Goal: Download file/media

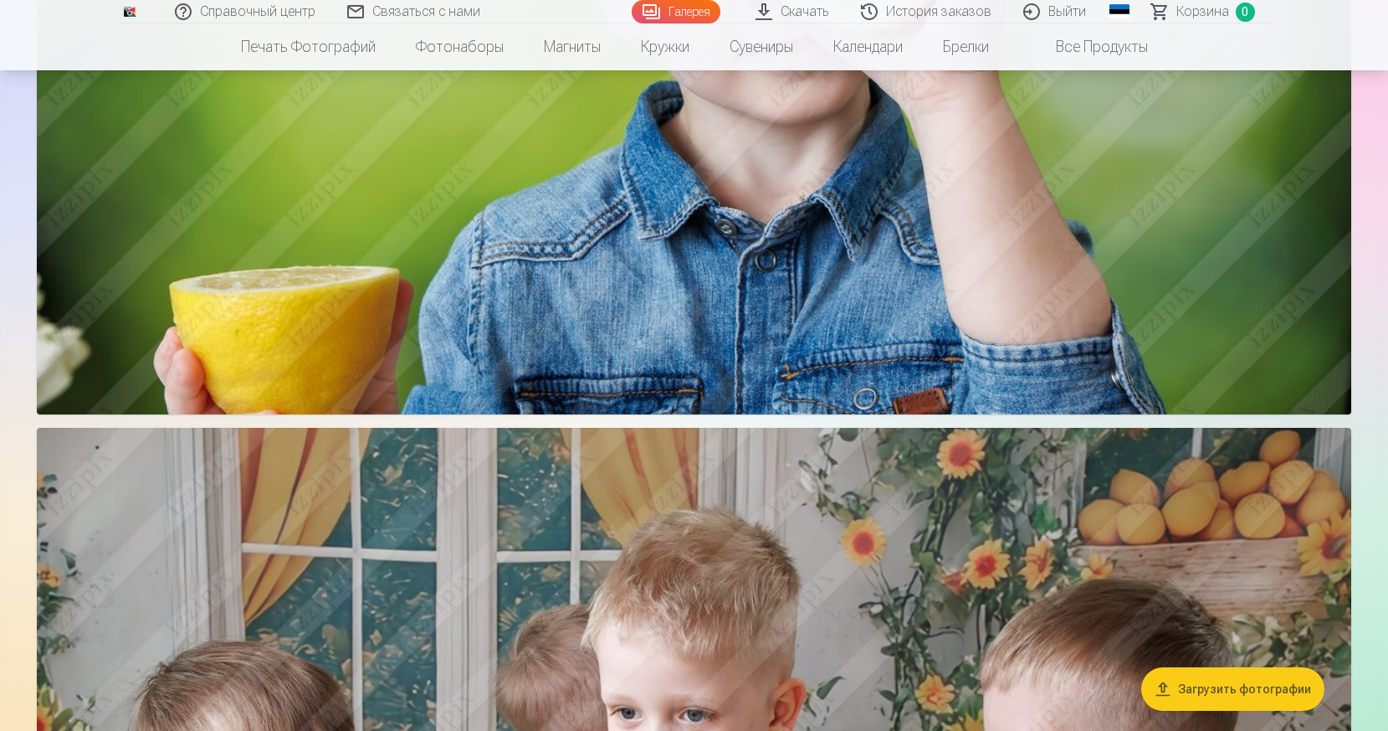
scroll to position [1590, 0]
click at [792, 6] on font "Скачать" at bounding box center [805, 11] width 49 height 16
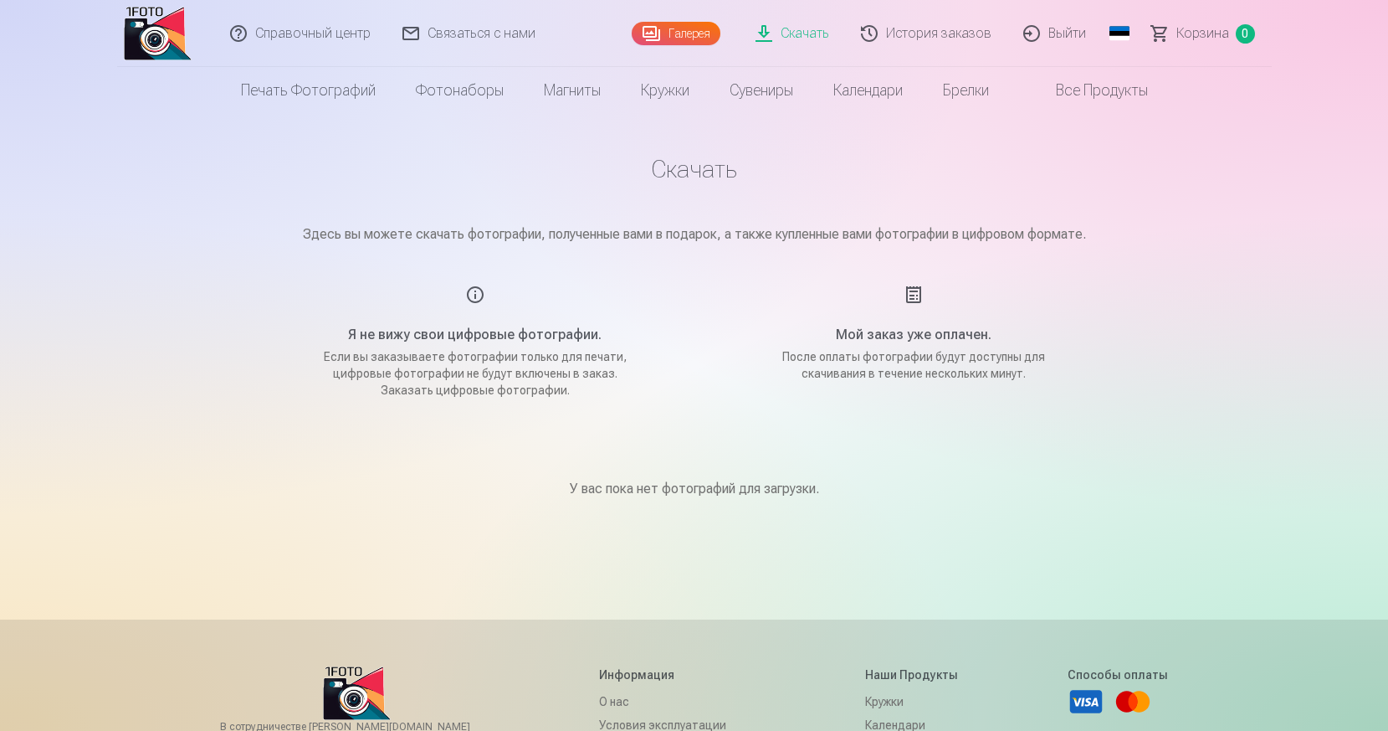
click at [811, 32] on font "Скачать" at bounding box center [805, 33] width 49 height 16
click at [703, 33] on font "Галерея" at bounding box center [690, 33] width 42 height 13
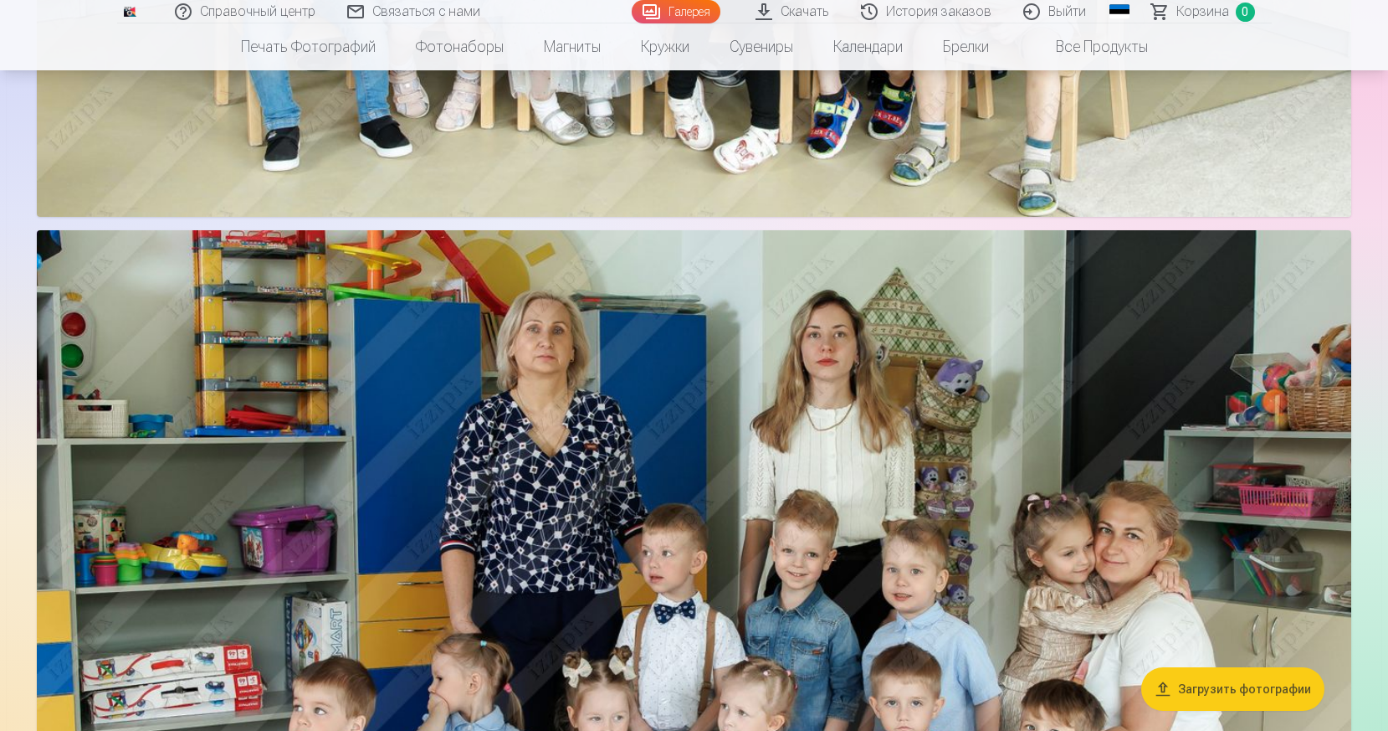
click at [781, 8] on link "Скачать" at bounding box center [793, 11] width 105 height 23
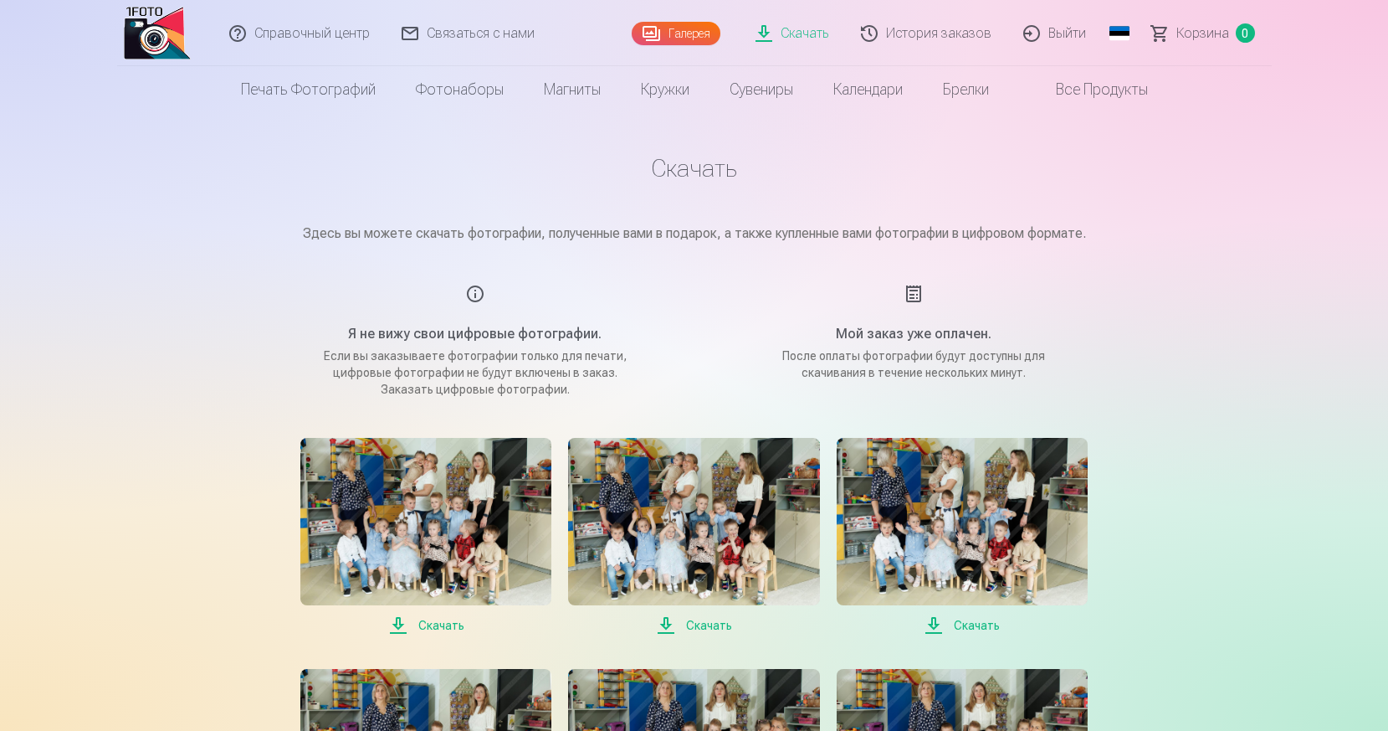
scroll to position [2, 0]
click at [401, 619] on span "Скачать" at bounding box center [425, 624] width 251 height 20
click at [666, 619] on span "Скачать" at bounding box center [693, 624] width 251 height 20
click at [933, 623] on span "Скачать" at bounding box center [962, 624] width 251 height 20
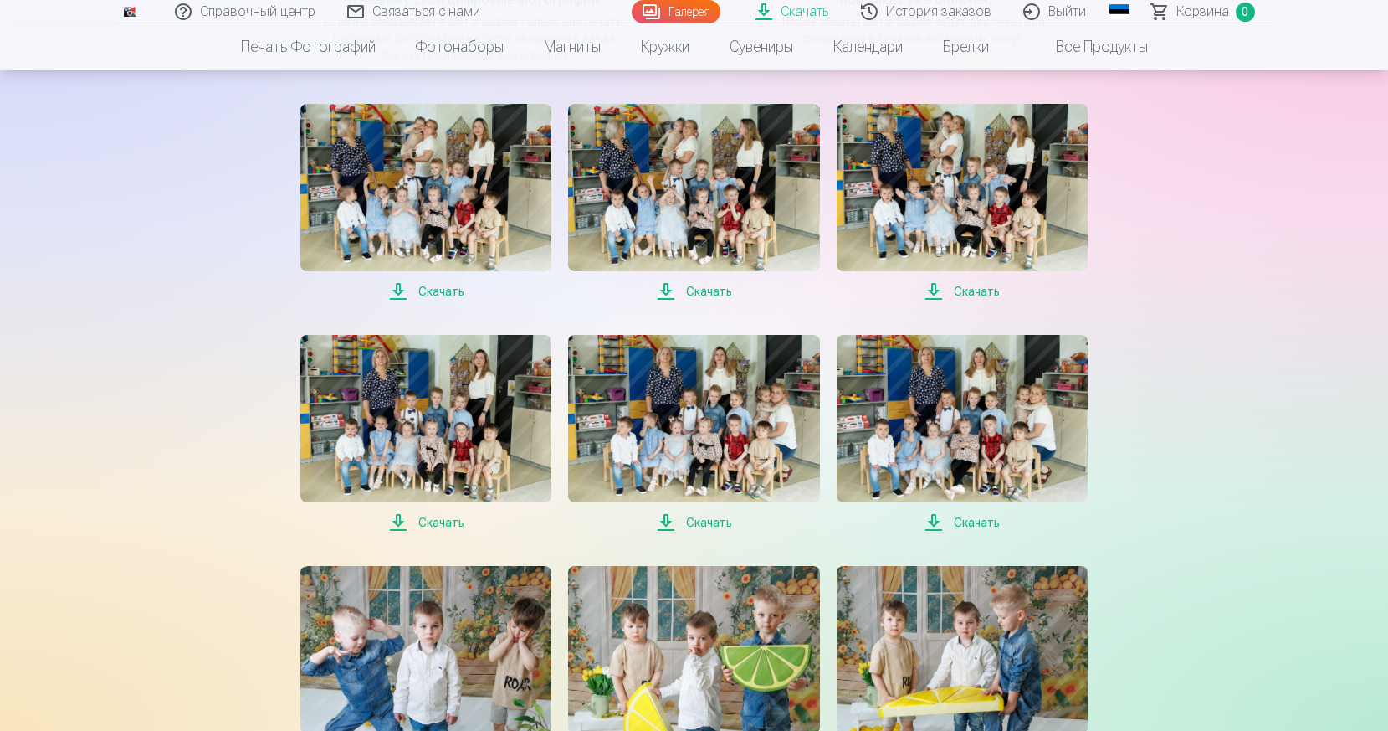
scroll to position [336, 0]
click at [403, 520] on span "Скачать" at bounding box center [425, 521] width 251 height 20
click at [668, 518] on span "Скачать" at bounding box center [693, 521] width 251 height 20
click at [935, 516] on span "Скачать" at bounding box center [962, 521] width 251 height 20
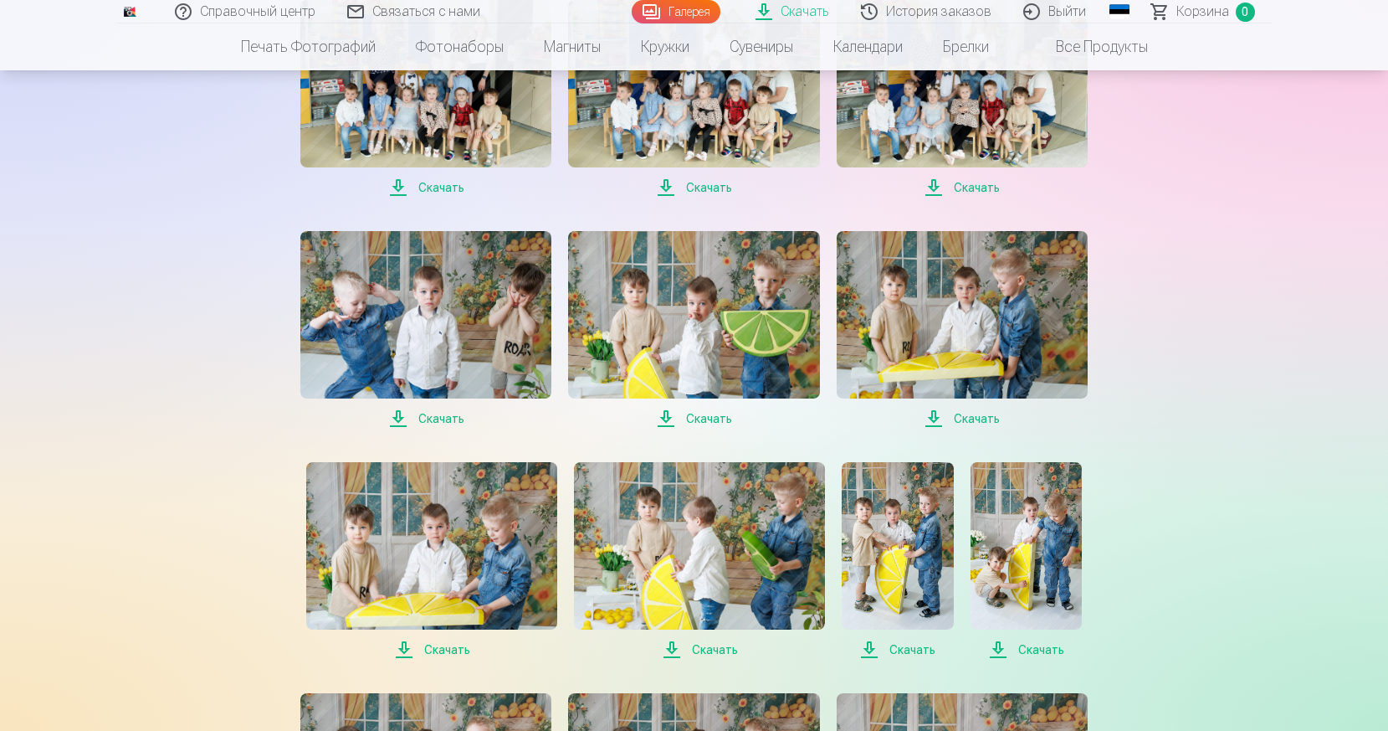
scroll to position [670, 0]
click at [400, 413] on span "Скачать" at bounding box center [425, 418] width 251 height 20
click at [664, 416] on span "Скачать" at bounding box center [693, 418] width 251 height 20
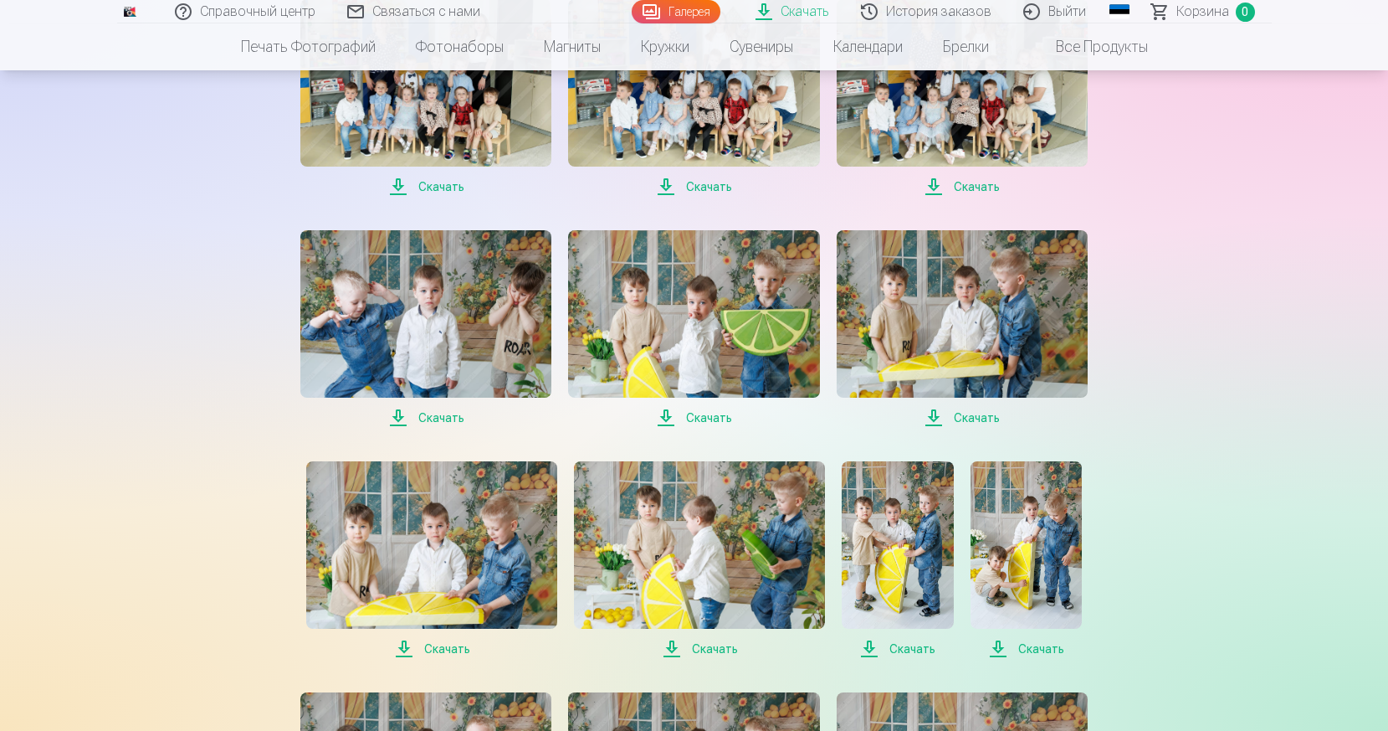
click at [932, 415] on span "Скачать" at bounding box center [962, 418] width 251 height 20
click at [405, 644] on span "Скачать" at bounding box center [431, 648] width 251 height 20
click at [674, 647] on span "Скачать" at bounding box center [699, 648] width 251 height 20
click at [872, 645] on span "Скачать" at bounding box center [897, 648] width 111 height 20
click at [999, 645] on span "Скачать" at bounding box center [1026, 648] width 111 height 20
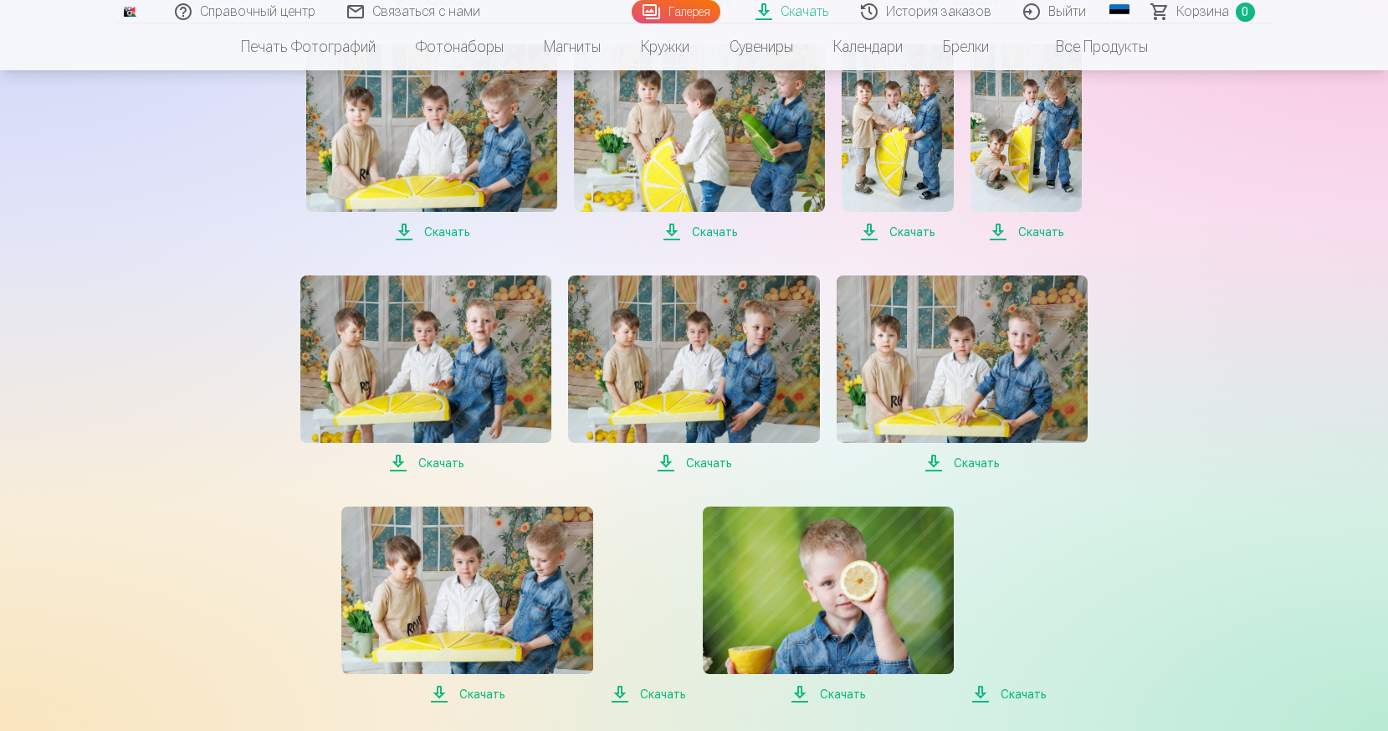
scroll to position [1088, 0]
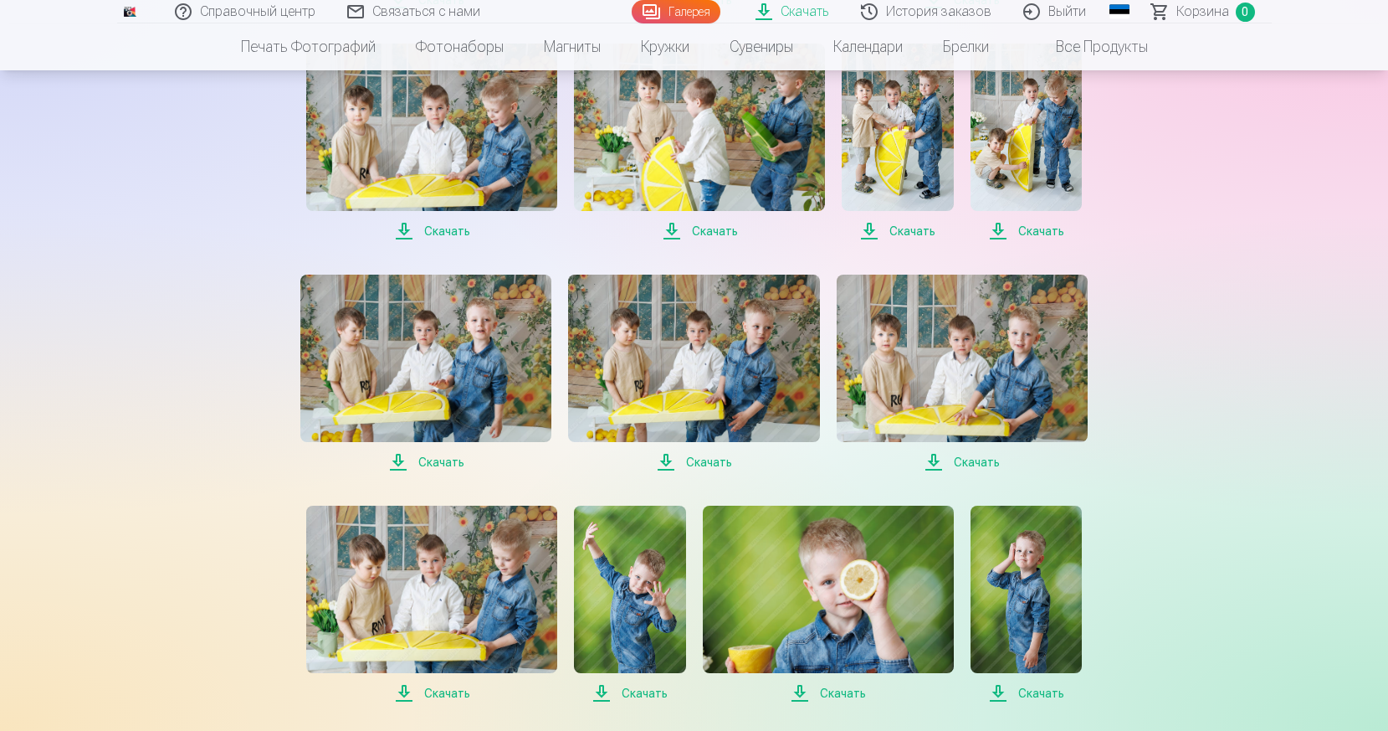
click at [400, 459] on span "Скачать" at bounding box center [425, 462] width 251 height 20
click at [668, 459] on span "Скачать" at bounding box center [693, 462] width 251 height 20
click at [935, 459] on span "Скачать" at bounding box center [962, 462] width 251 height 20
click at [407, 691] on span "Скачать" at bounding box center [431, 693] width 251 height 20
click at [603, 688] on span "Скачать" at bounding box center [629, 693] width 111 height 20
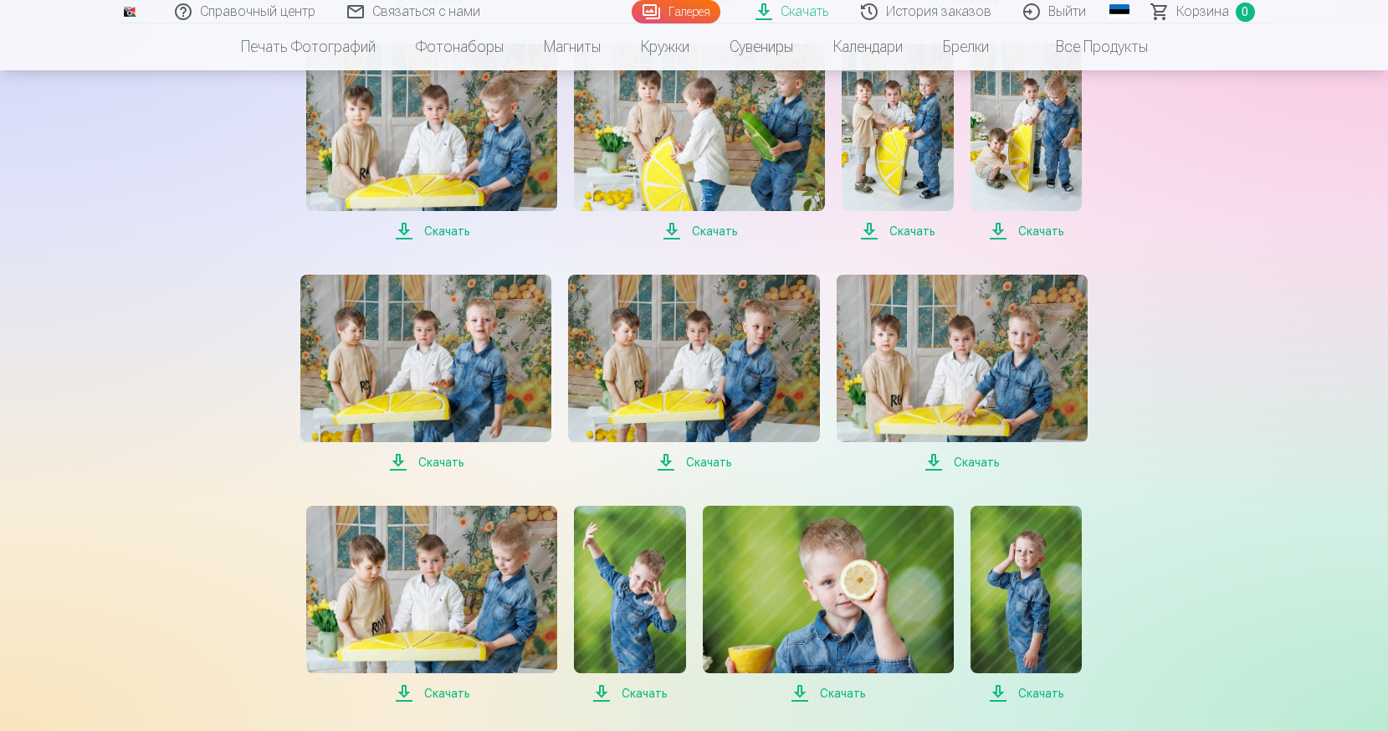
click at [802, 690] on span "Скачать" at bounding box center [828, 693] width 251 height 20
click at [998, 689] on span "Скачать" at bounding box center [1026, 693] width 111 height 20
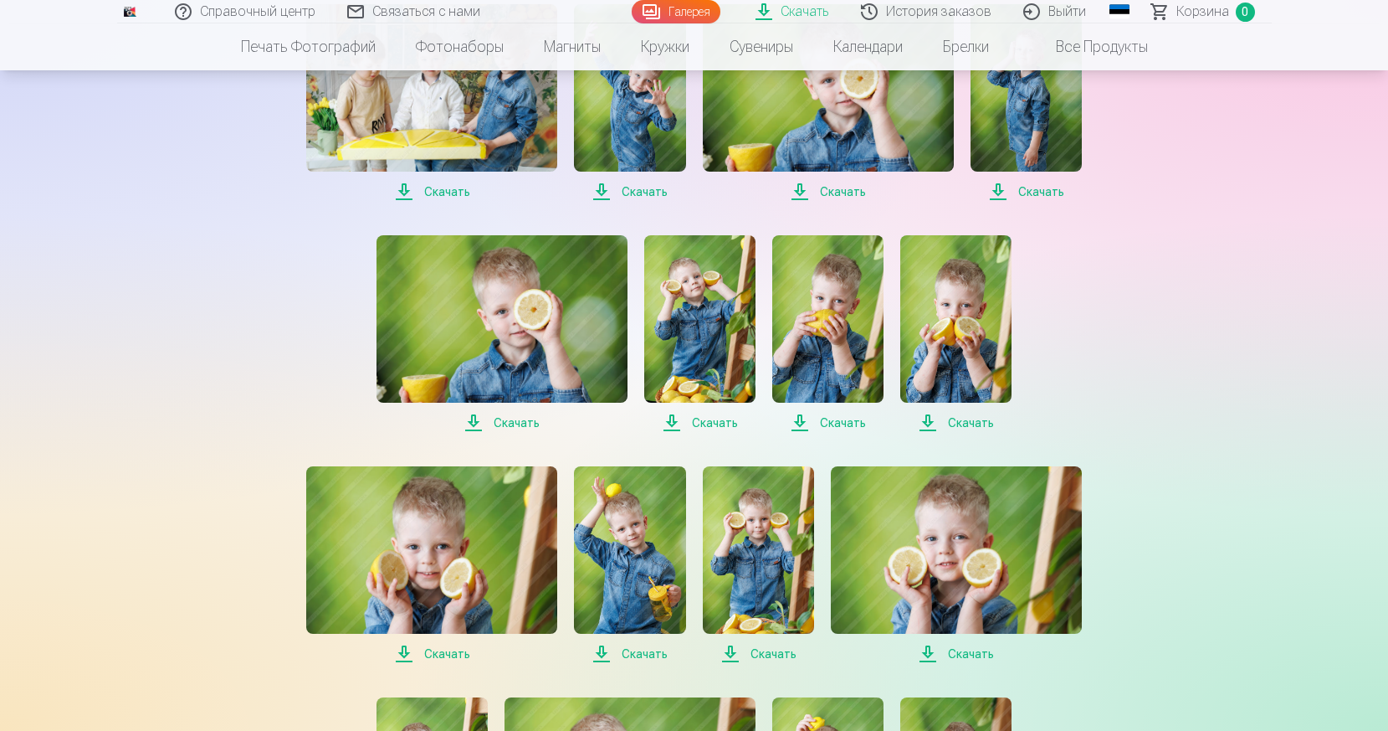
click at [476, 423] on span "Скачать" at bounding box center [502, 423] width 251 height 20
click at [674, 420] on span "Скачать" at bounding box center [699, 422] width 111 height 20
click at [799, 418] on span "Скачать" at bounding box center [827, 422] width 111 height 20
click at [929, 418] on span "Скачать" at bounding box center [955, 422] width 111 height 20
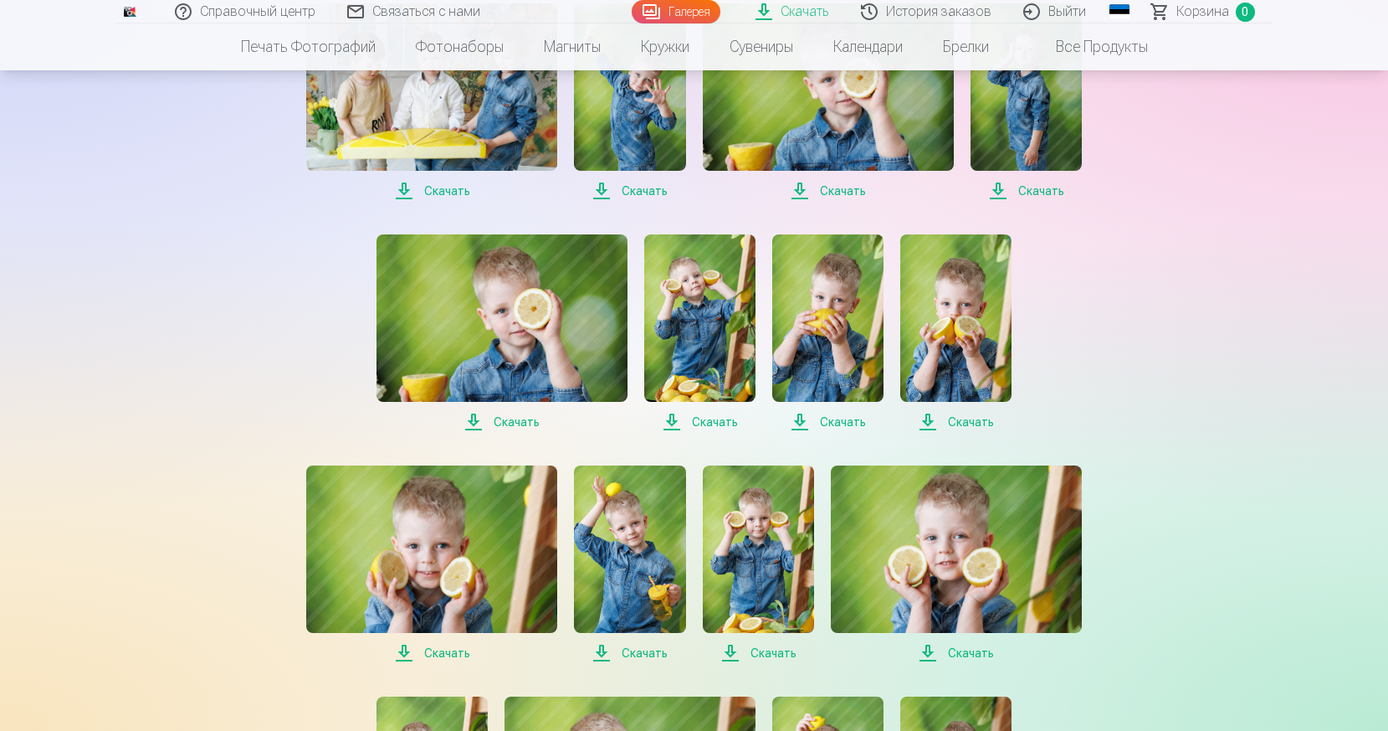
click at [404, 649] on span "Скачать" at bounding box center [431, 653] width 251 height 20
click at [602, 654] on span "Скачать" at bounding box center [629, 653] width 111 height 20
click at [728, 649] on span "Скачать" at bounding box center [758, 653] width 111 height 20
click at [928, 649] on span "Скачать" at bounding box center [956, 653] width 251 height 20
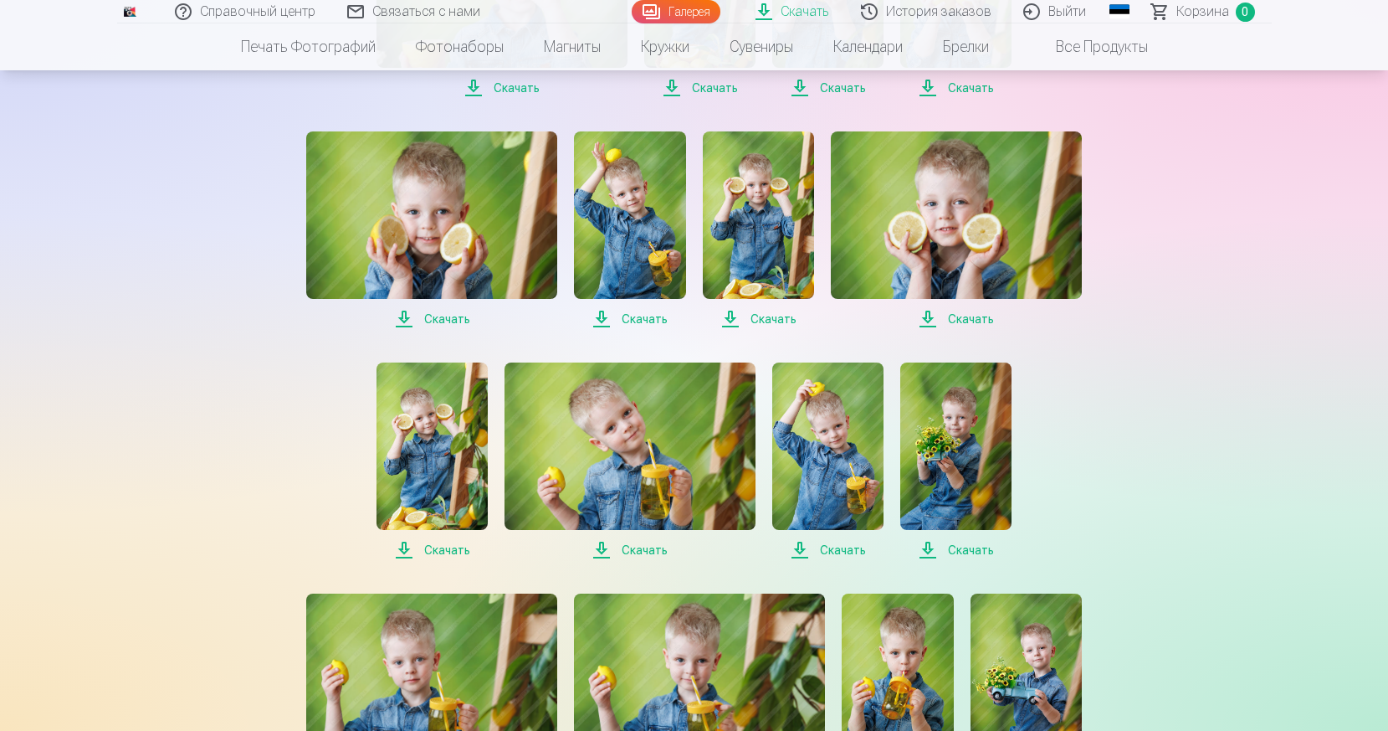
scroll to position [1925, 0]
click at [408, 545] on span "Скачать" at bounding box center [432, 549] width 111 height 20
click at [601, 547] on span "Скачать" at bounding box center [630, 549] width 251 height 20
click at [801, 546] on span "Скачать" at bounding box center [827, 549] width 111 height 20
click at [927, 546] on span "Скачать" at bounding box center [955, 549] width 111 height 20
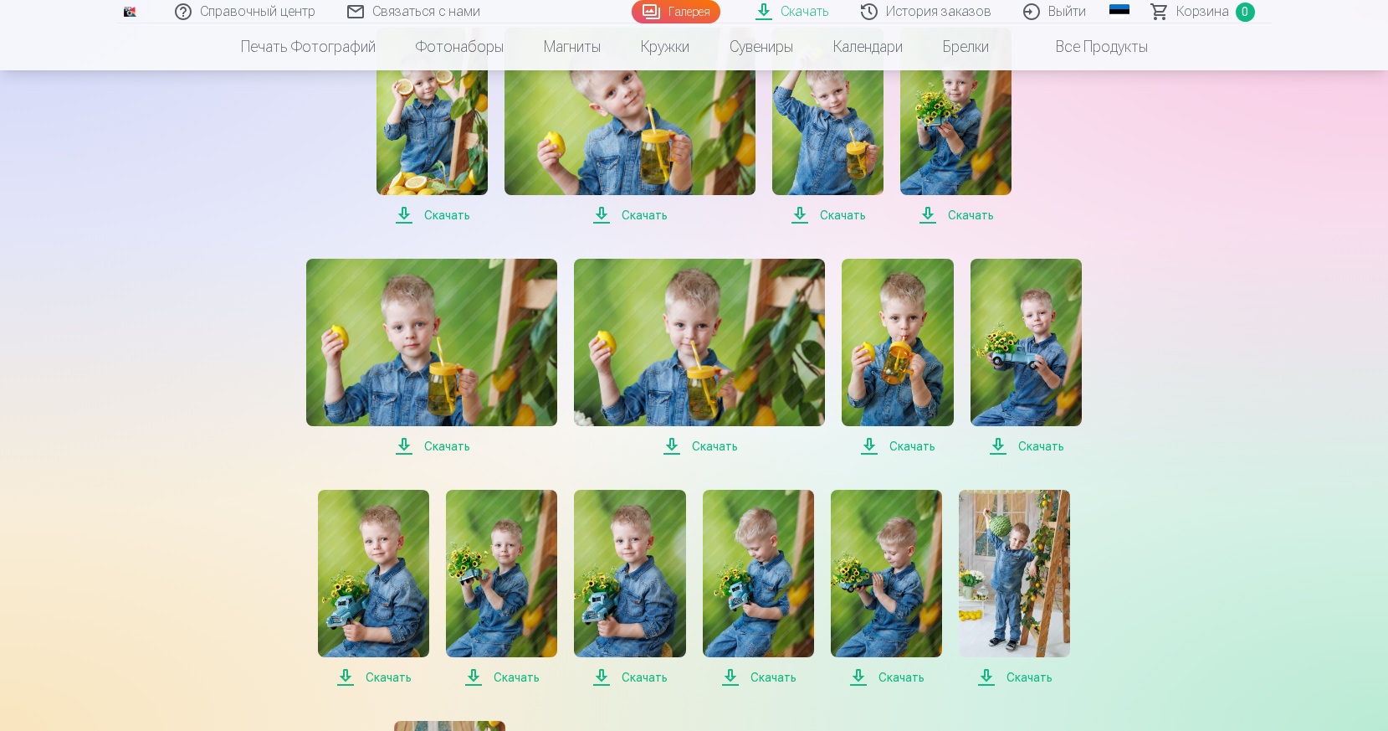
scroll to position [2259, 0]
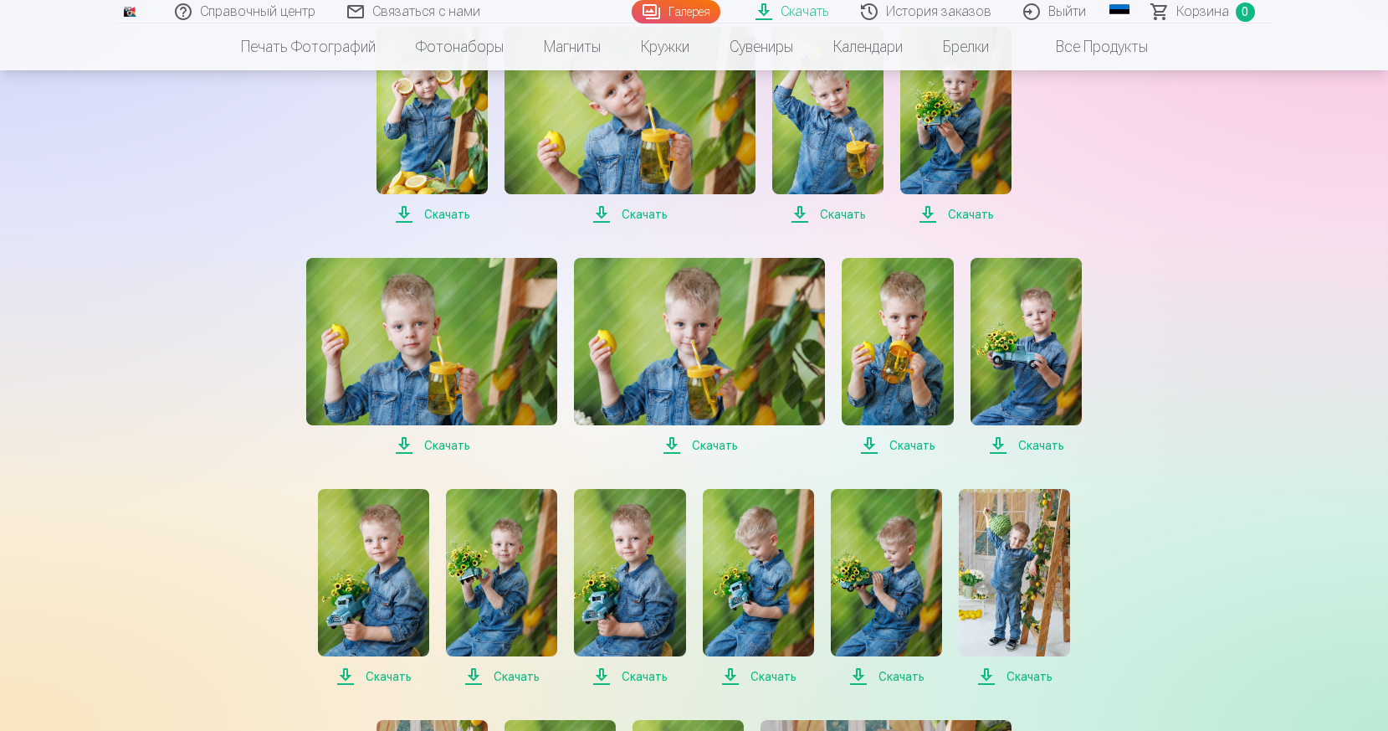
click at [407, 446] on span "Скачать" at bounding box center [431, 445] width 251 height 20
click at [669, 445] on span "Скачать" at bounding box center [699, 445] width 251 height 20
click at [869, 445] on span "Скачать" at bounding box center [897, 445] width 111 height 20
click at [998, 444] on span "Скачать" at bounding box center [1026, 445] width 111 height 20
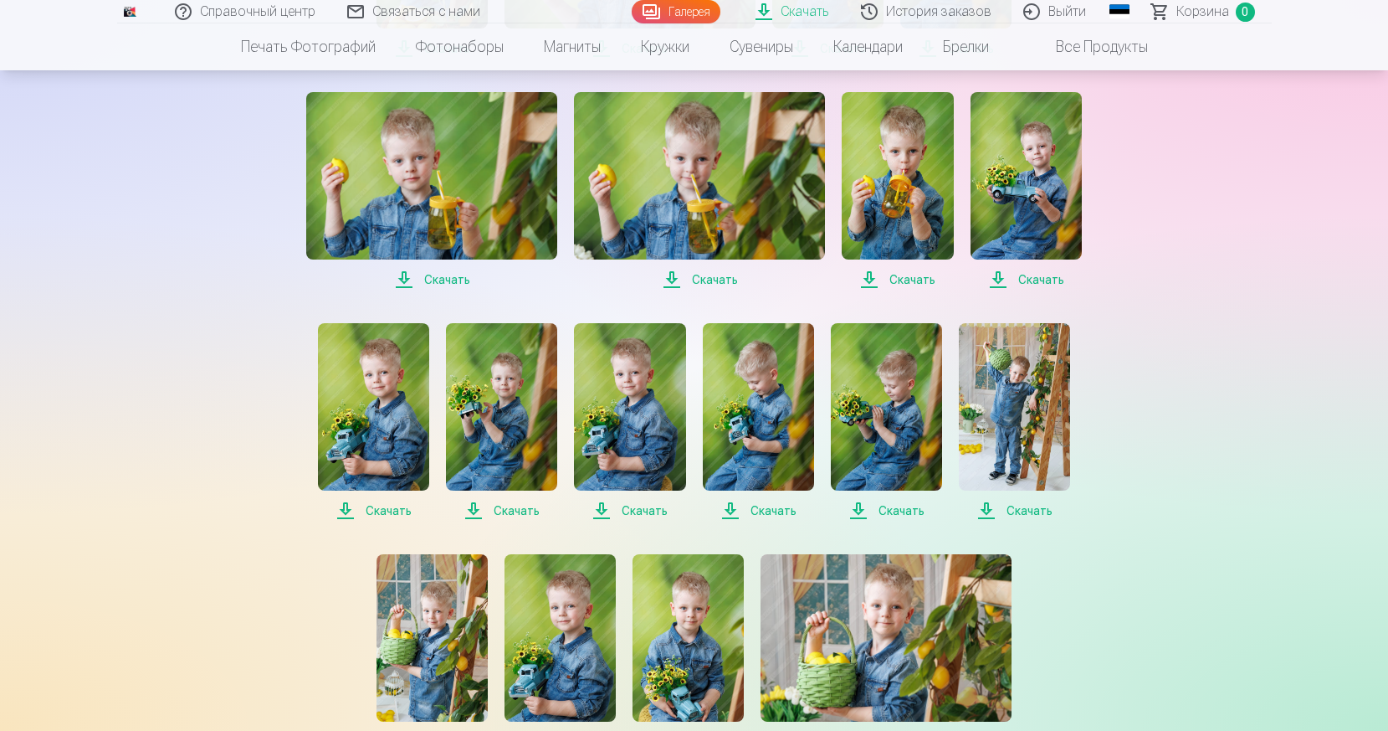
scroll to position [2426, 0]
click at [345, 507] on span "Скачать" at bounding box center [373, 510] width 111 height 20
click at [474, 509] on span "Скачать" at bounding box center [501, 510] width 111 height 20
click at [602, 506] on span "Скачать" at bounding box center [629, 510] width 111 height 20
click at [730, 509] on span "Скачать" at bounding box center [758, 510] width 111 height 20
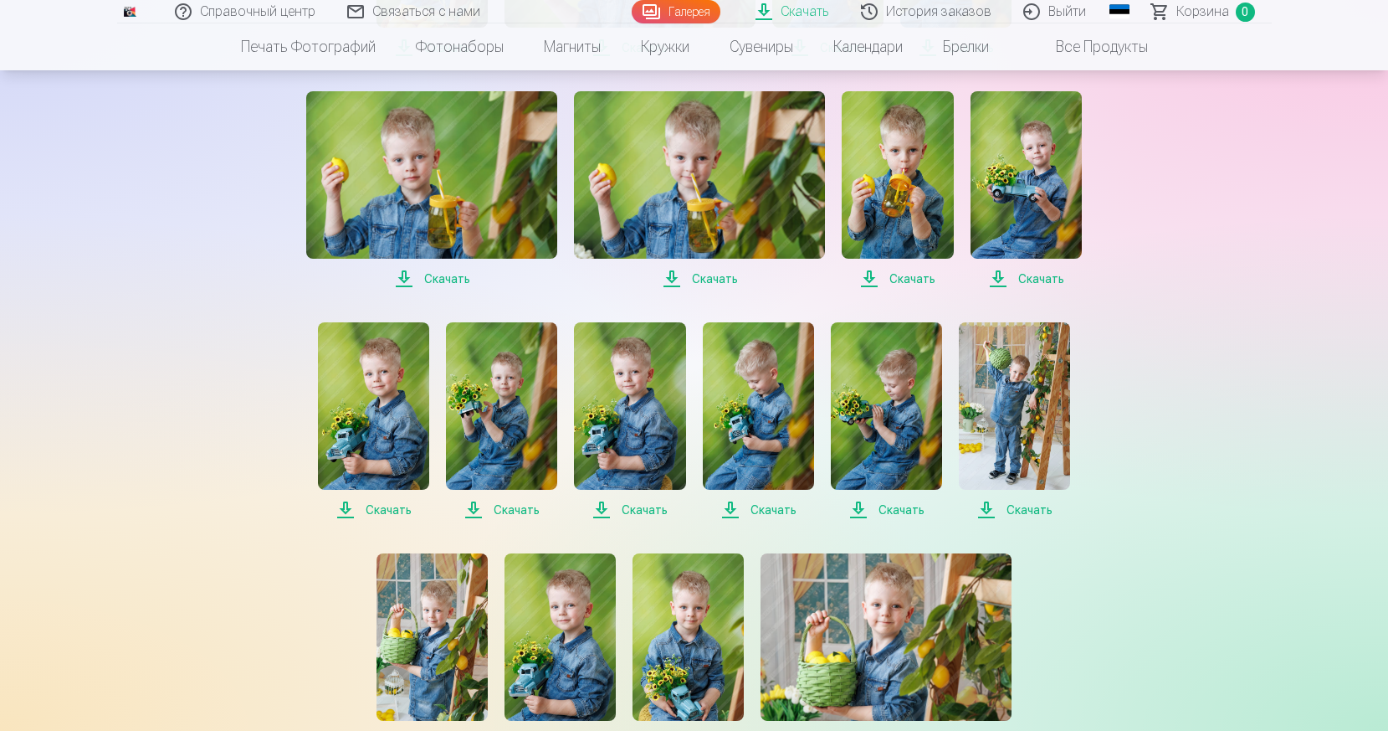
click at [860, 506] on span "Скачать" at bounding box center [886, 510] width 111 height 20
click at [989, 507] on span "Скачать" at bounding box center [1014, 510] width 111 height 20
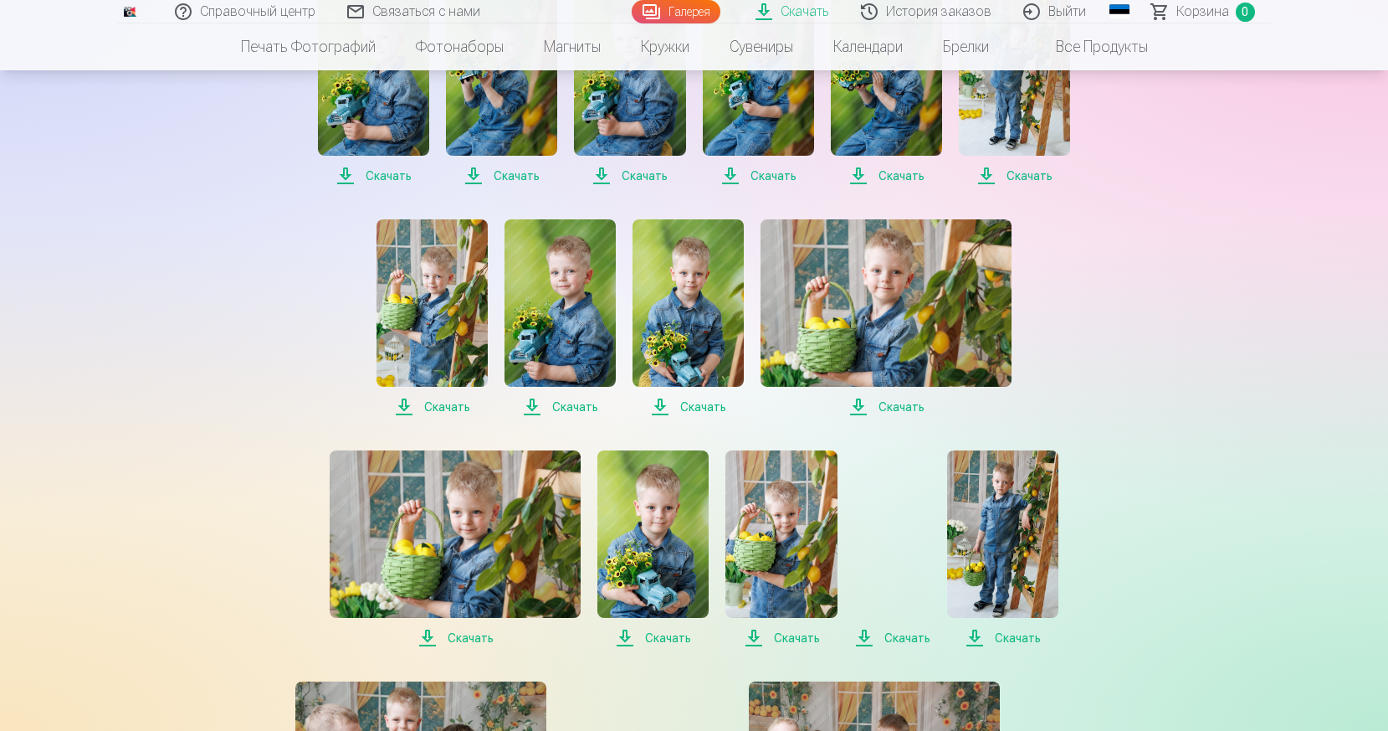
scroll to position [2761, 0]
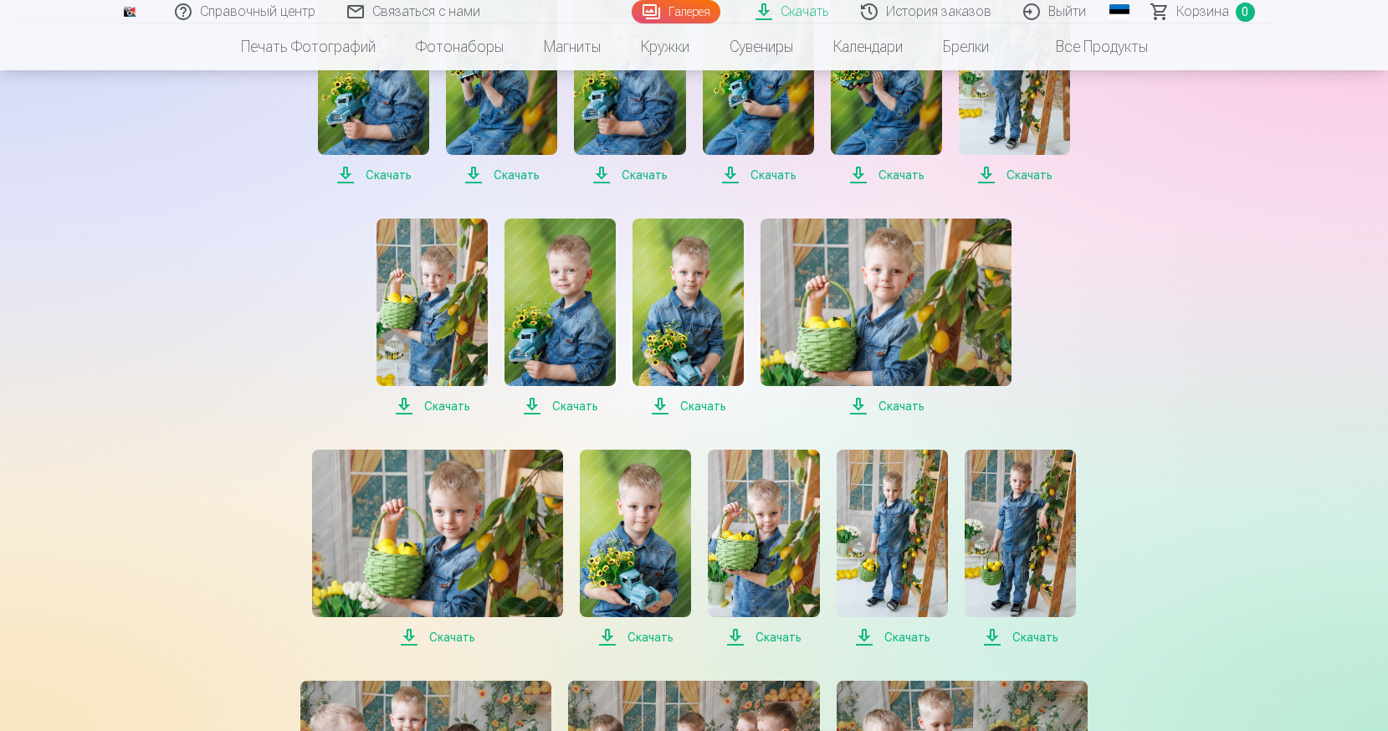
click at [406, 403] on span "Скачать" at bounding box center [432, 406] width 111 height 20
click at [532, 403] on span "Скачать" at bounding box center [560, 406] width 111 height 20
click at [663, 405] on span "Скачать" at bounding box center [688, 406] width 111 height 20
click at [857, 403] on span "Скачать" at bounding box center [886, 406] width 251 height 20
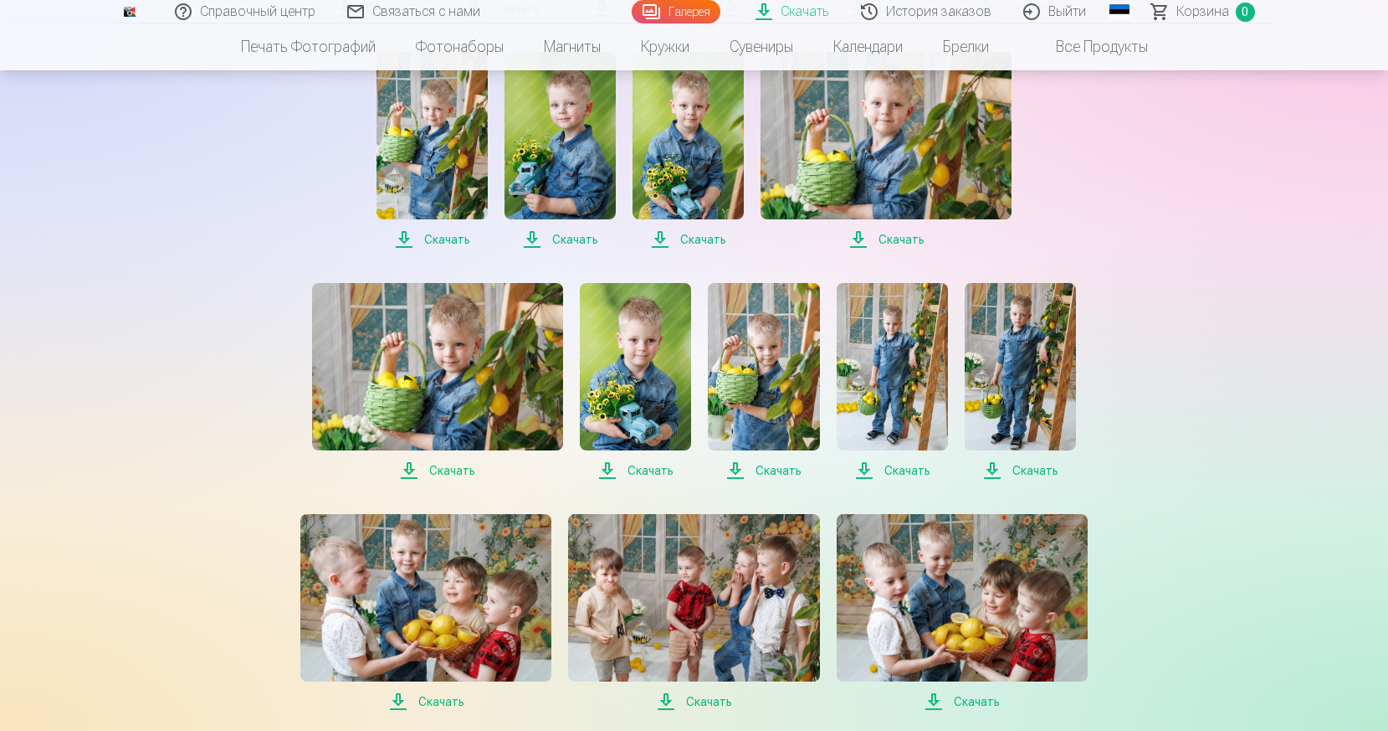
scroll to position [2928, 0]
click at [413, 463] on span "Скачать" at bounding box center [437, 469] width 251 height 20
click at [607, 471] on span "Скачать" at bounding box center [635, 469] width 111 height 20
click at [739, 470] on span "Скачать" at bounding box center [763, 469] width 111 height 20
click at [867, 464] on span "Скачать" at bounding box center [892, 469] width 111 height 20
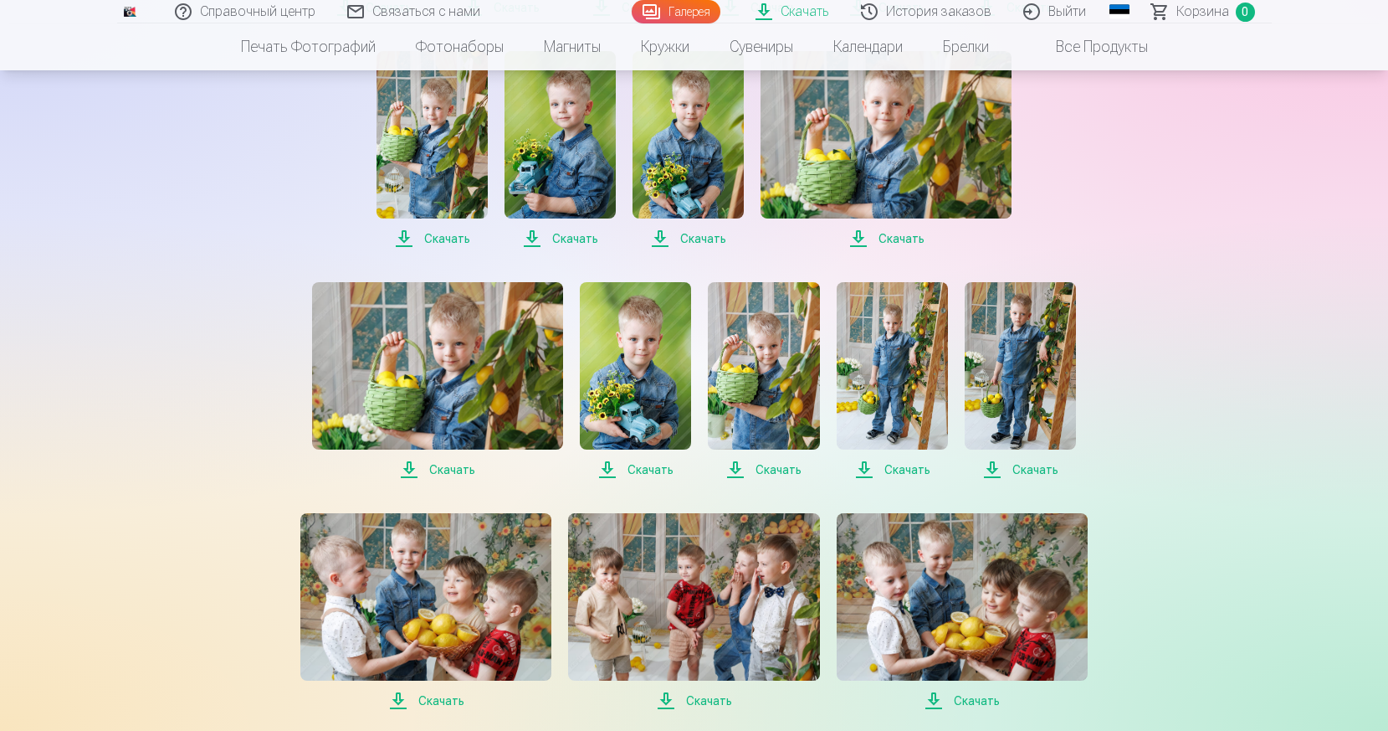
click at [994, 469] on span "Скачать" at bounding box center [1020, 469] width 111 height 20
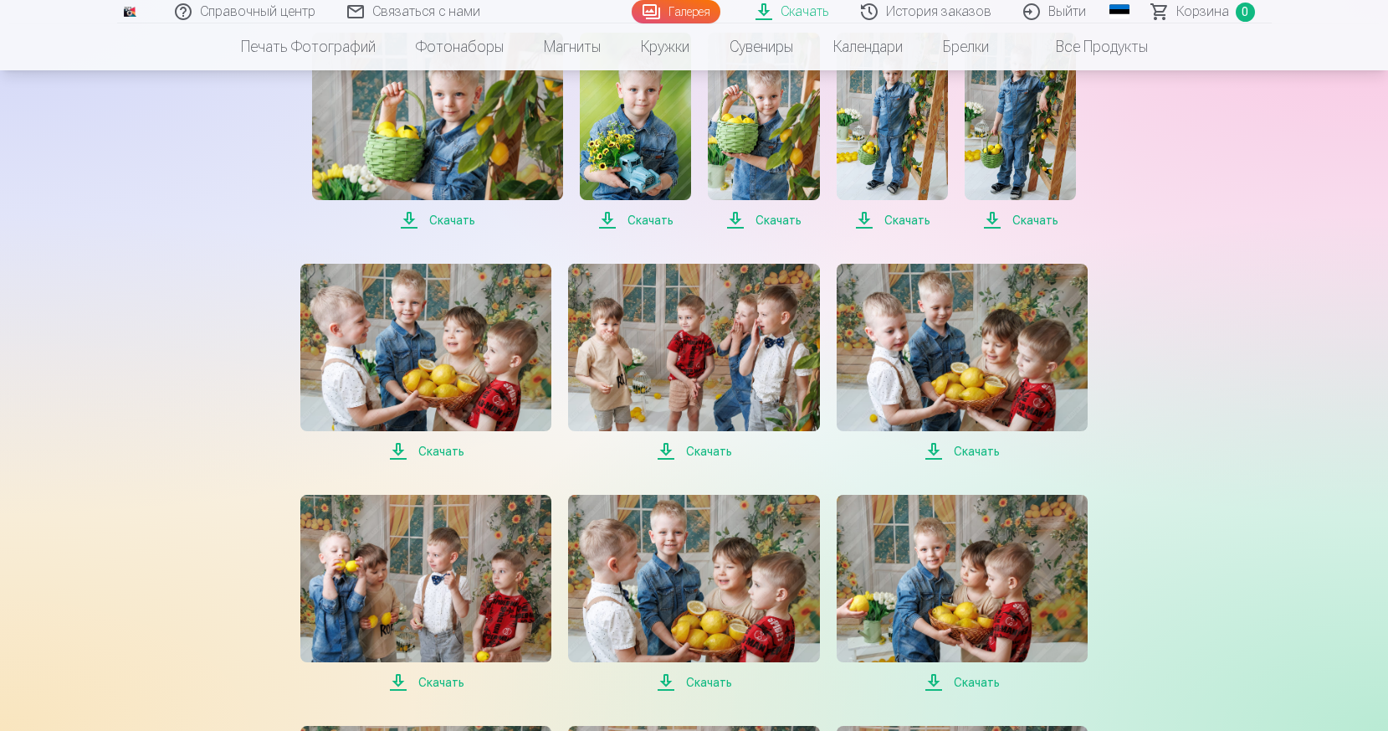
scroll to position [3178, 0]
click at [399, 449] on span "Скачать" at bounding box center [425, 450] width 251 height 20
click at [668, 448] on span "Скачать" at bounding box center [693, 450] width 251 height 20
click at [933, 449] on span "Скачать" at bounding box center [962, 450] width 251 height 20
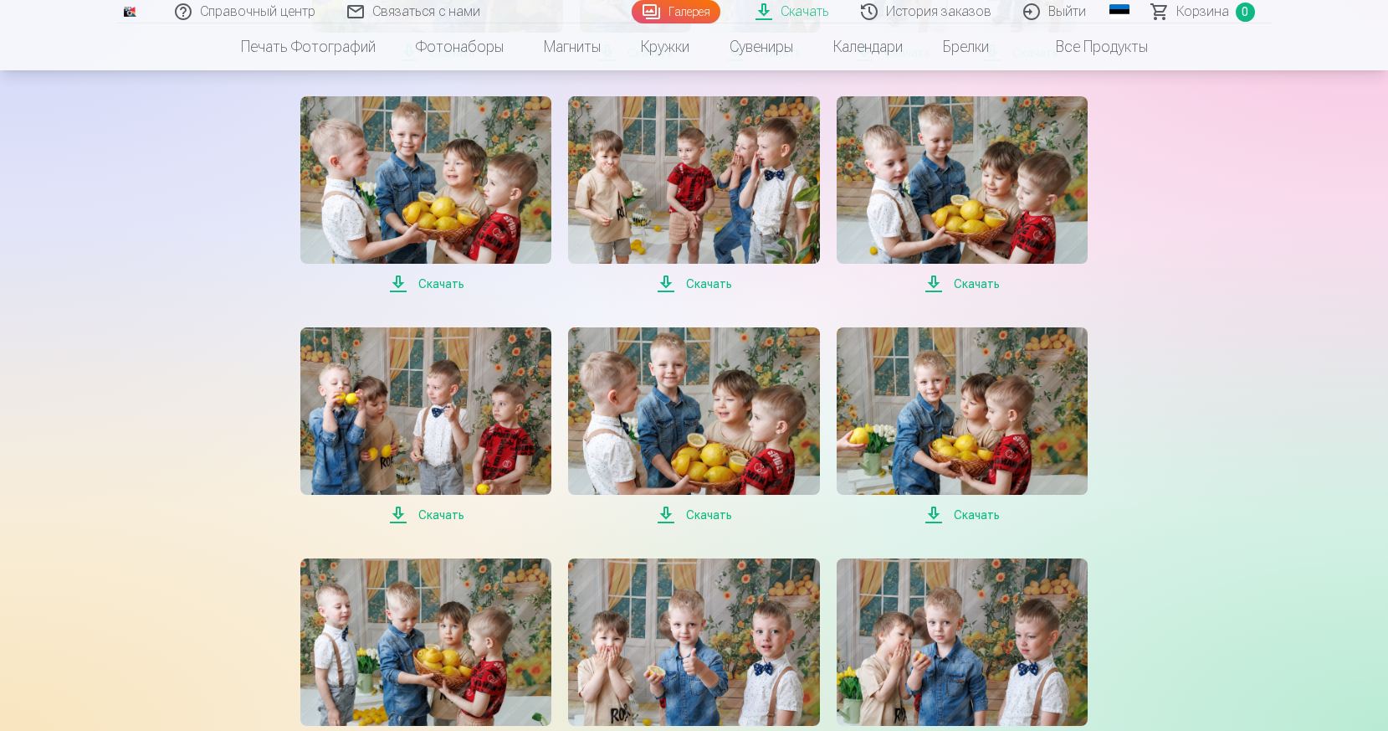
click at [399, 508] on span "Скачать" at bounding box center [425, 515] width 251 height 20
click at [669, 514] on span "Скачать" at bounding box center [693, 514] width 251 height 20
click at [934, 508] on span "Скачать" at bounding box center [962, 514] width 251 height 20
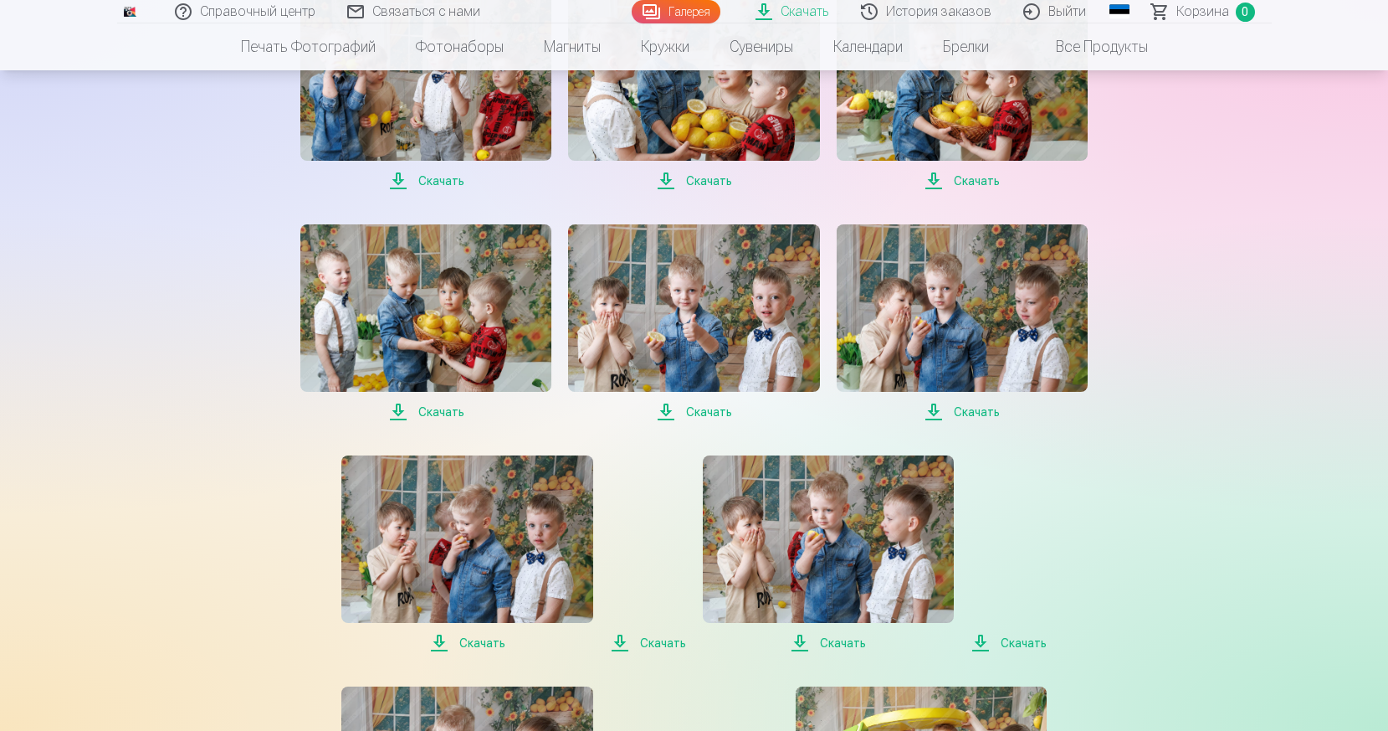
scroll to position [3679, 0]
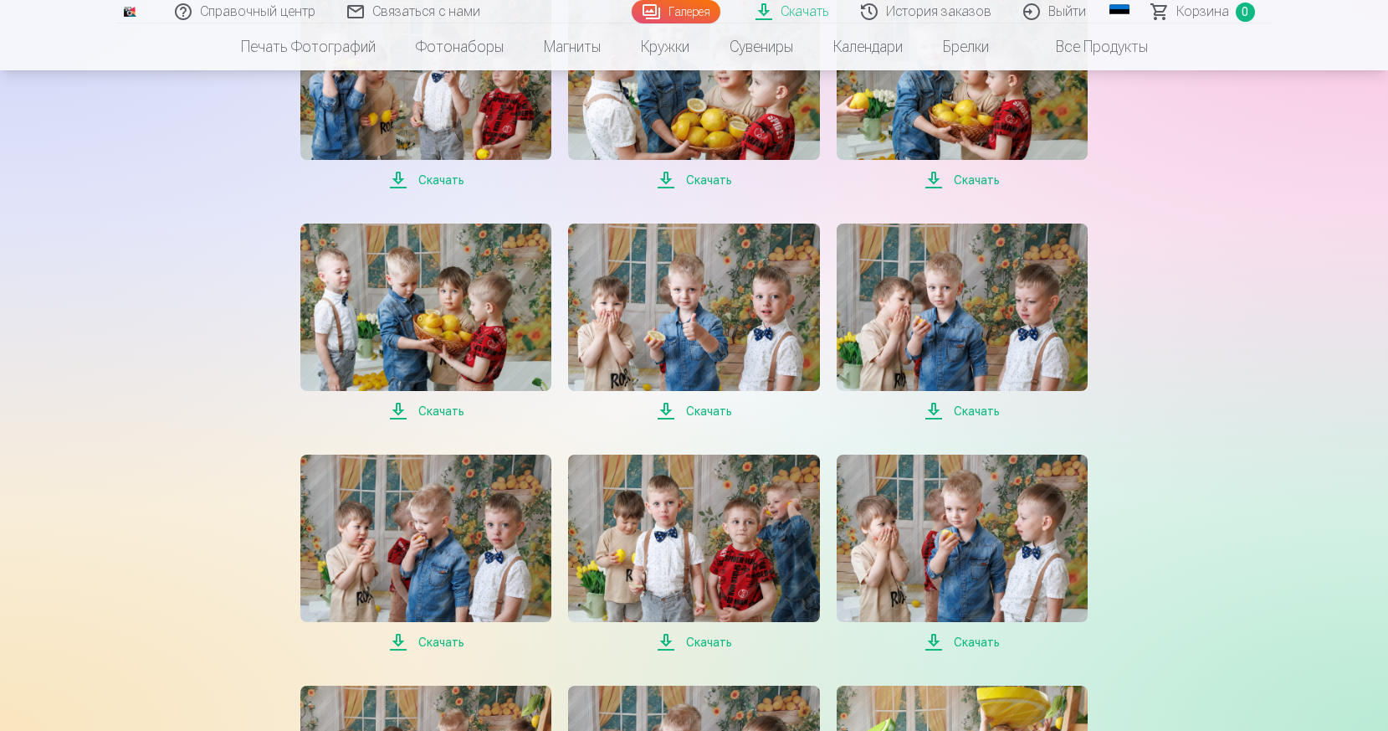
click at [394, 410] on span "Скачать" at bounding box center [425, 411] width 251 height 20
click at [664, 411] on span "Скачать" at bounding box center [693, 411] width 251 height 20
click at [938, 407] on span "Скачать" at bounding box center [962, 411] width 251 height 20
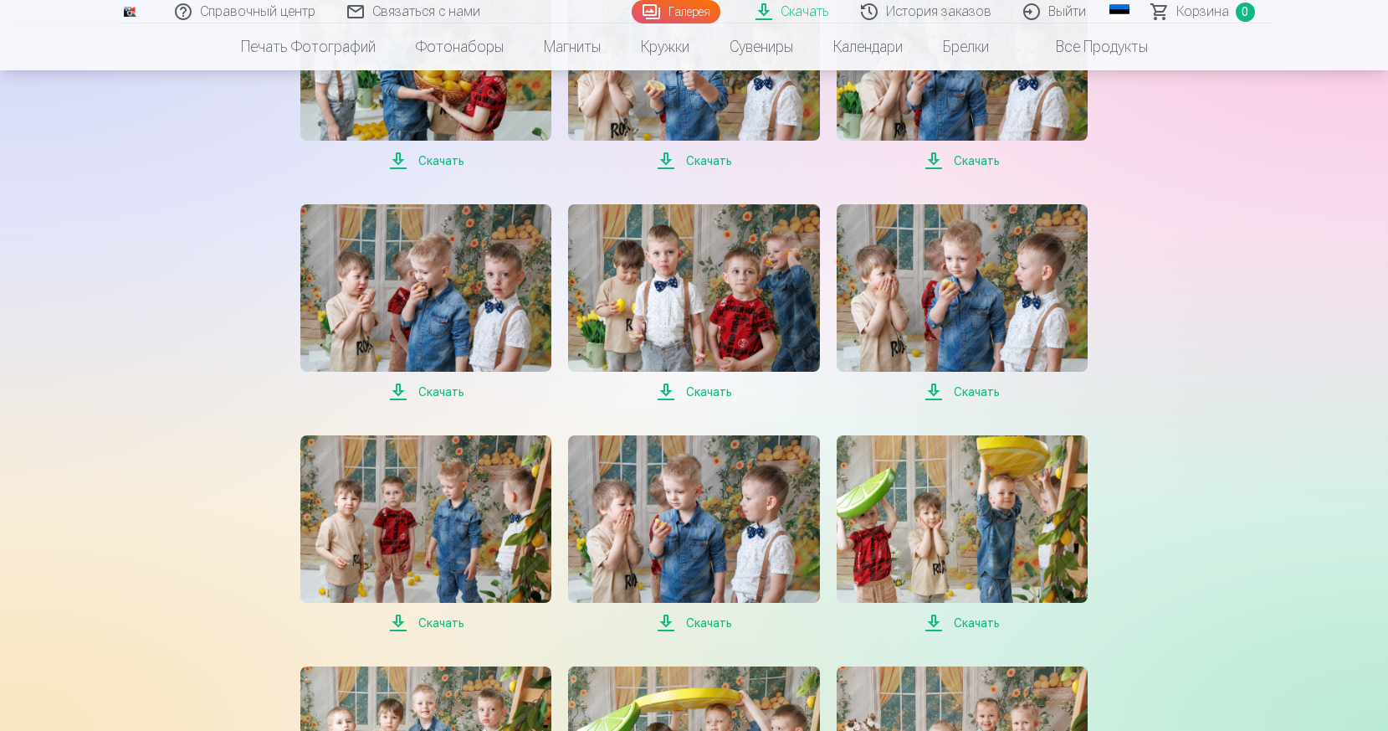
click at [399, 392] on span "Скачать" at bounding box center [425, 392] width 251 height 20
click at [664, 389] on span "Скачать" at bounding box center [693, 391] width 251 height 20
click at [928, 389] on span "Скачать" at bounding box center [962, 391] width 251 height 20
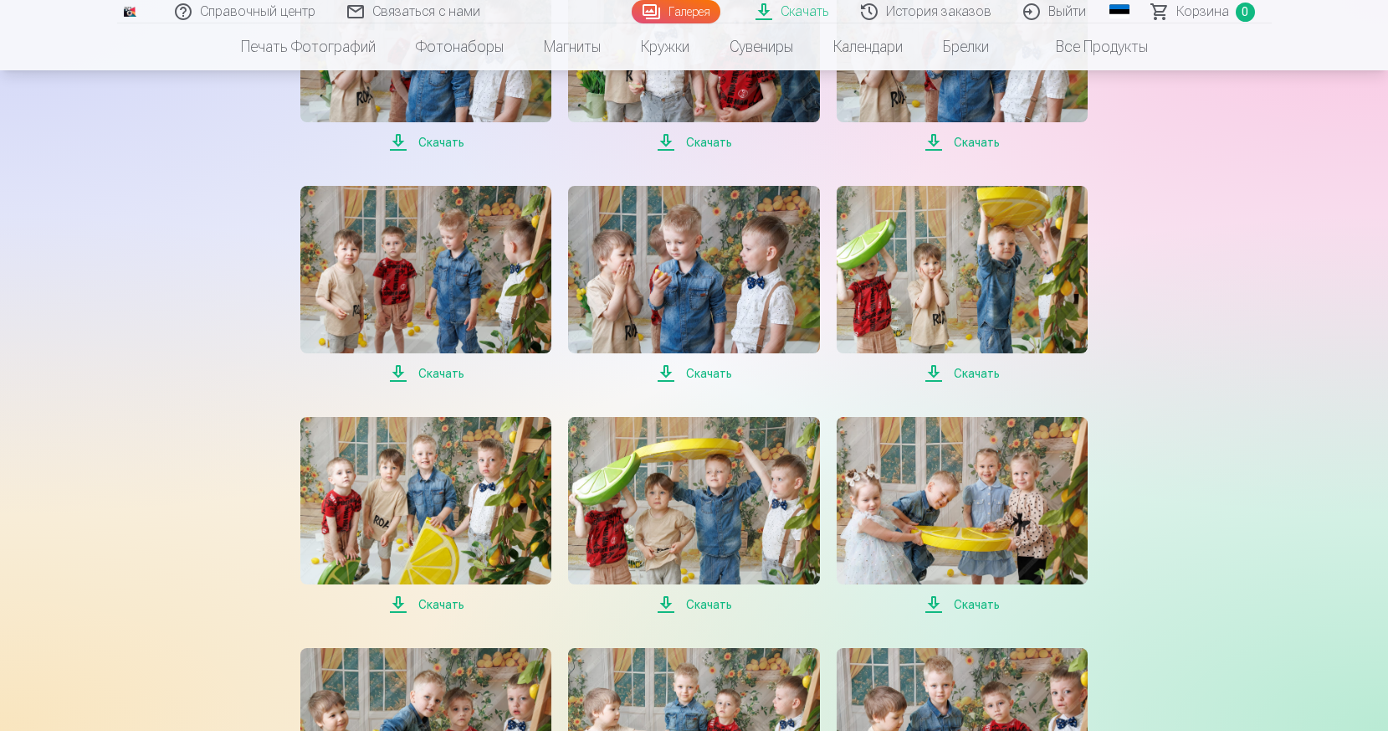
click at [397, 375] on span "Скачать" at bounding box center [425, 373] width 251 height 20
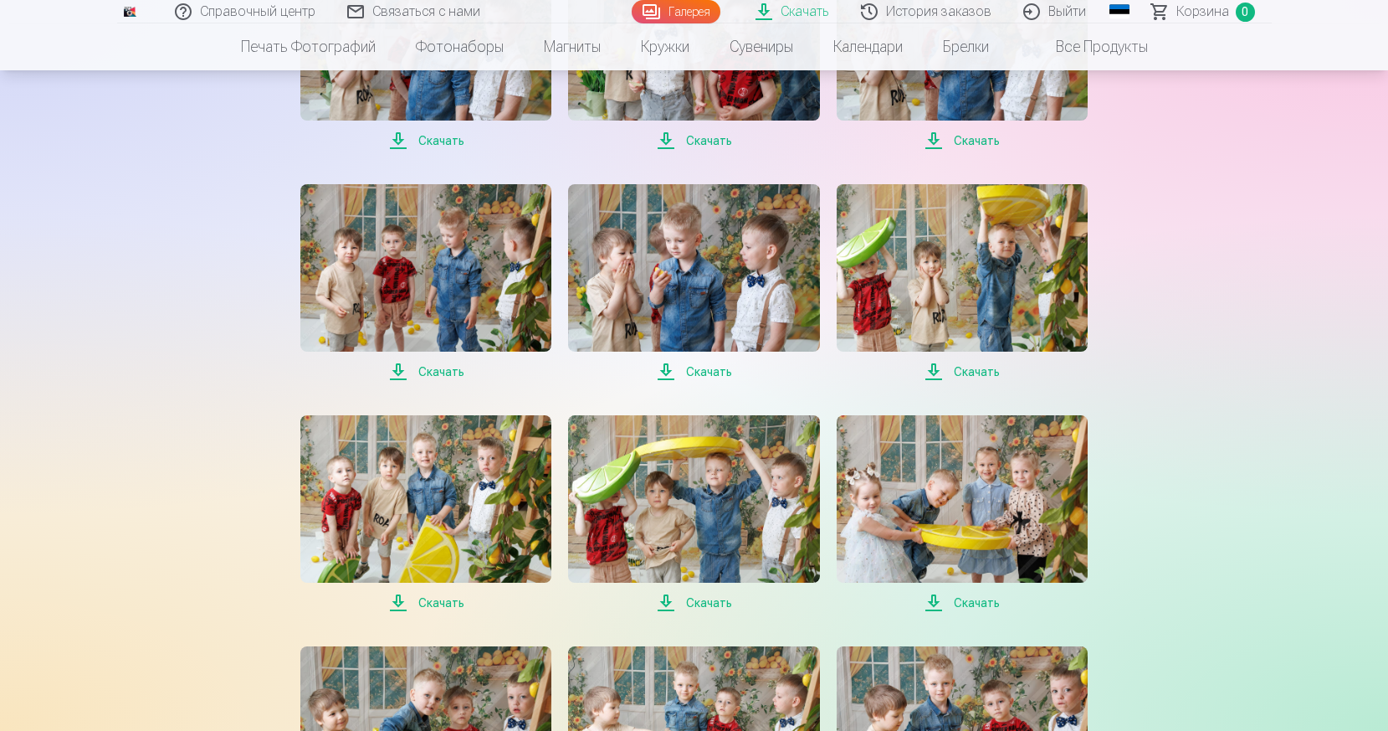
click at [671, 367] on span "Скачать" at bounding box center [693, 371] width 251 height 20
click at [937, 369] on span "Скачать" at bounding box center [962, 371] width 251 height 20
click at [399, 600] on span "Скачать" at bounding box center [425, 602] width 251 height 20
click at [664, 600] on span "Скачать" at bounding box center [693, 602] width 251 height 20
click at [933, 602] on span "Скачать" at bounding box center [962, 602] width 251 height 20
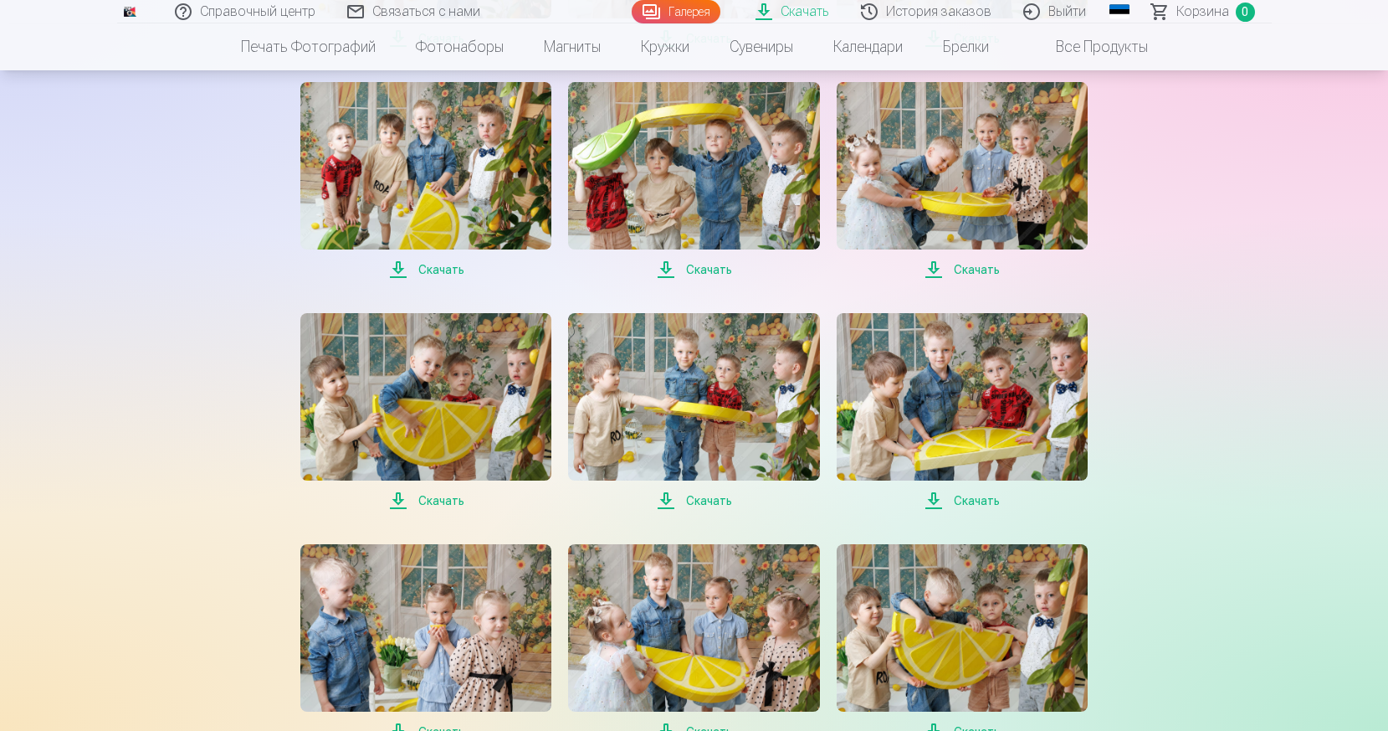
click at [397, 498] on span "Скачать" at bounding box center [425, 500] width 251 height 20
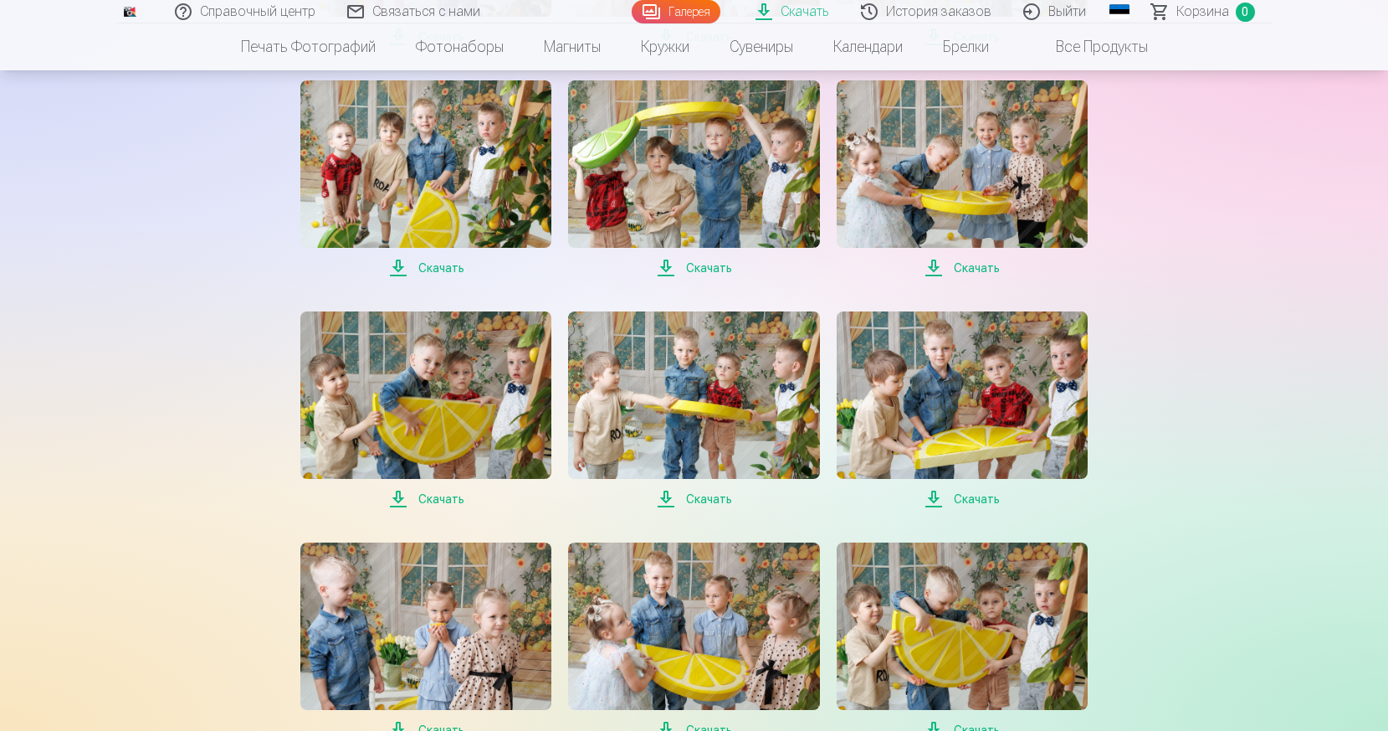
click at [666, 500] on span "Скачать" at bounding box center [693, 499] width 251 height 20
click at [936, 498] on span "Скачать" at bounding box center [962, 499] width 251 height 20
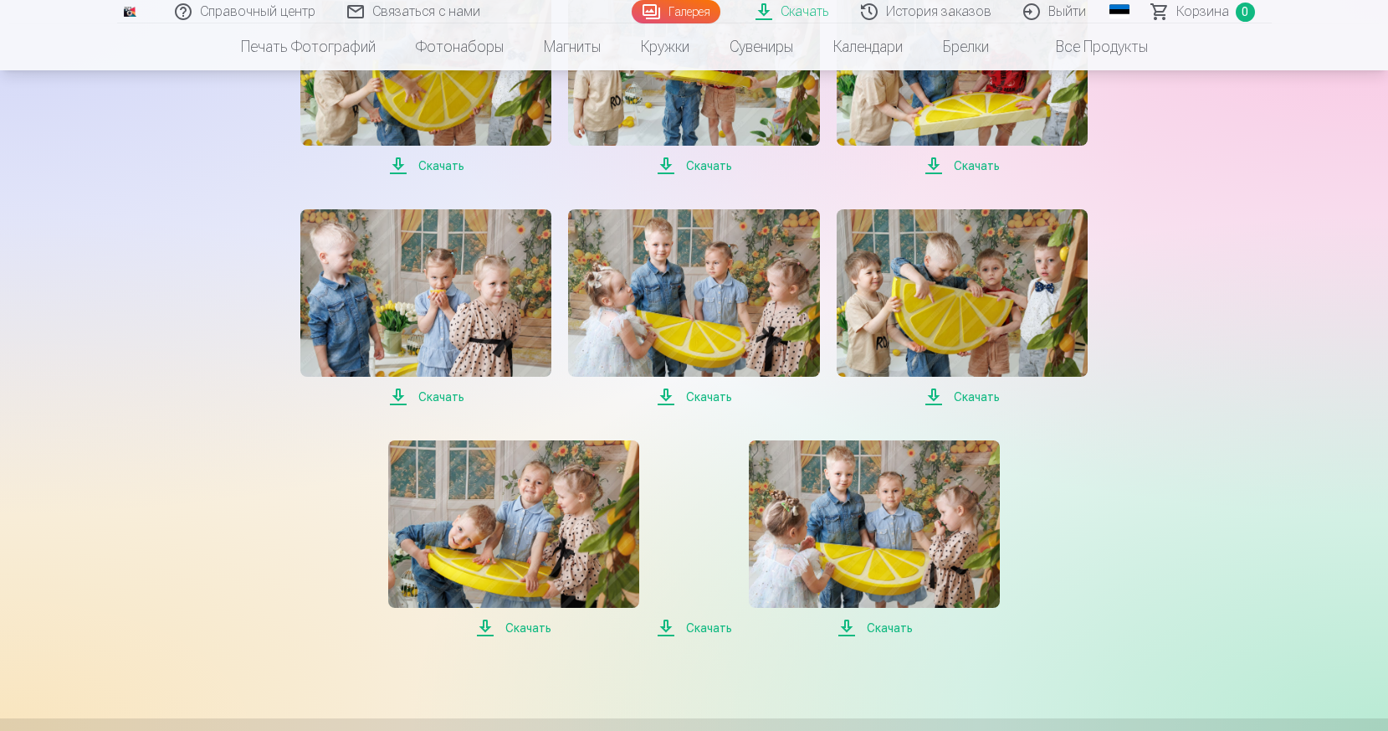
scroll to position [4849, 0]
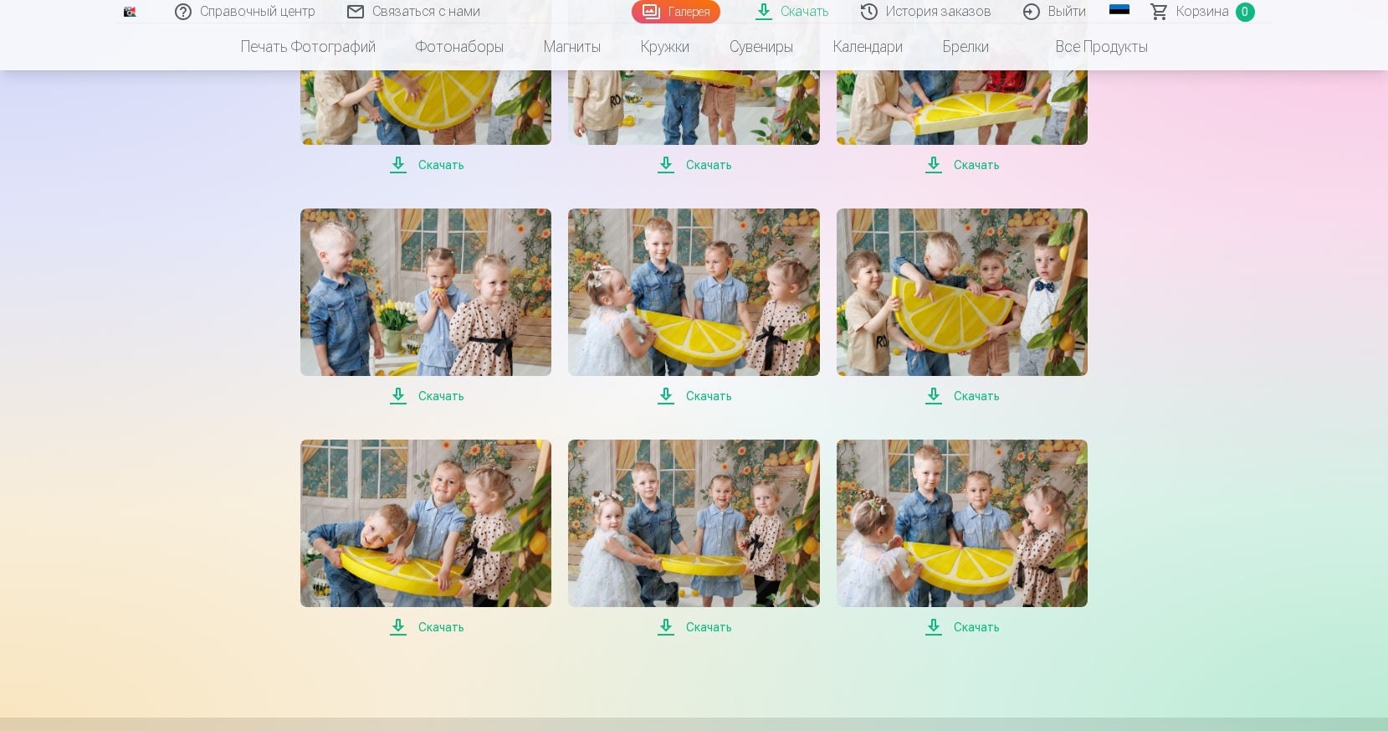
click at [400, 397] on span "Скачать" at bounding box center [425, 396] width 251 height 20
click at [662, 395] on span "Скачать" at bounding box center [693, 396] width 251 height 20
click at [936, 394] on span "Скачать" at bounding box center [962, 396] width 251 height 20
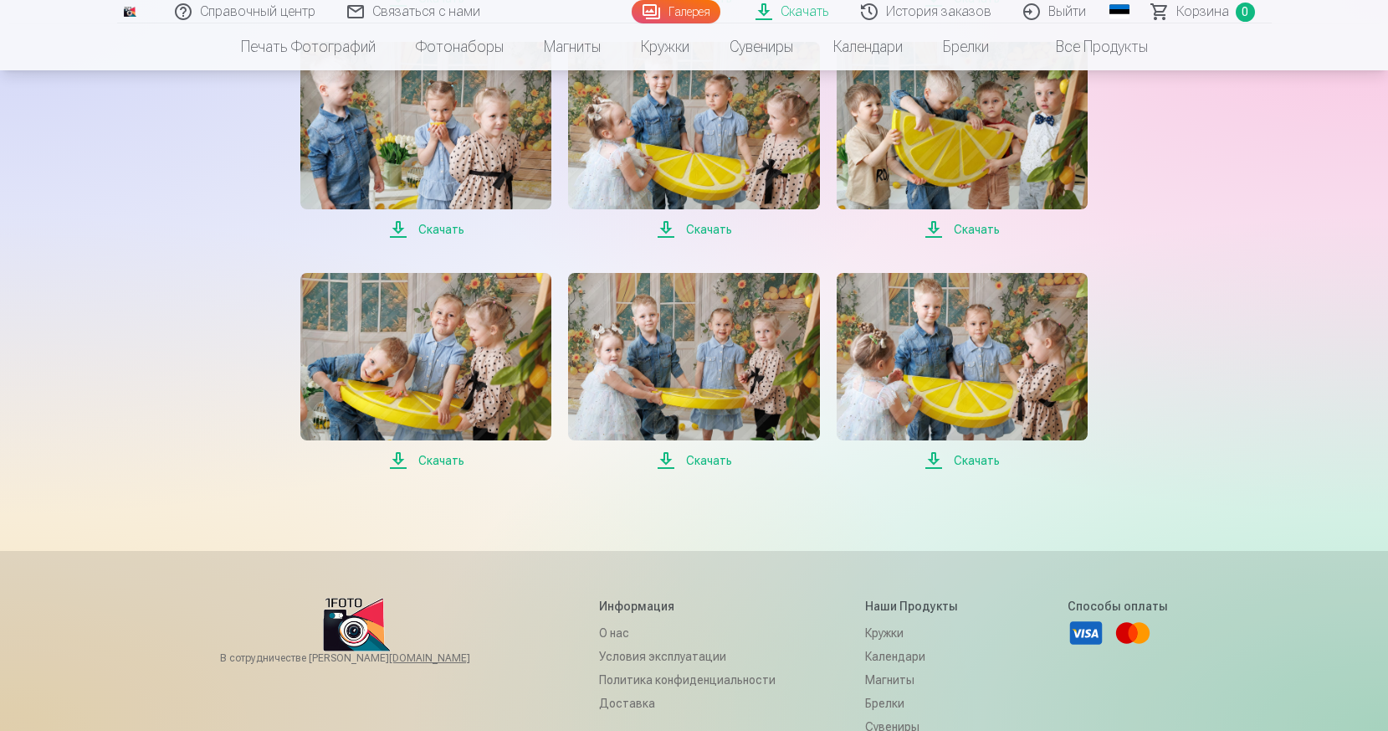
scroll to position [5017, 0]
click at [401, 458] on span "Скачать" at bounding box center [425, 459] width 251 height 20
click at [668, 459] on span "Скачать" at bounding box center [693, 459] width 251 height 20
click at [936, 457] on span "Скачать" at bounding box center [962, 459] width 251 height 20
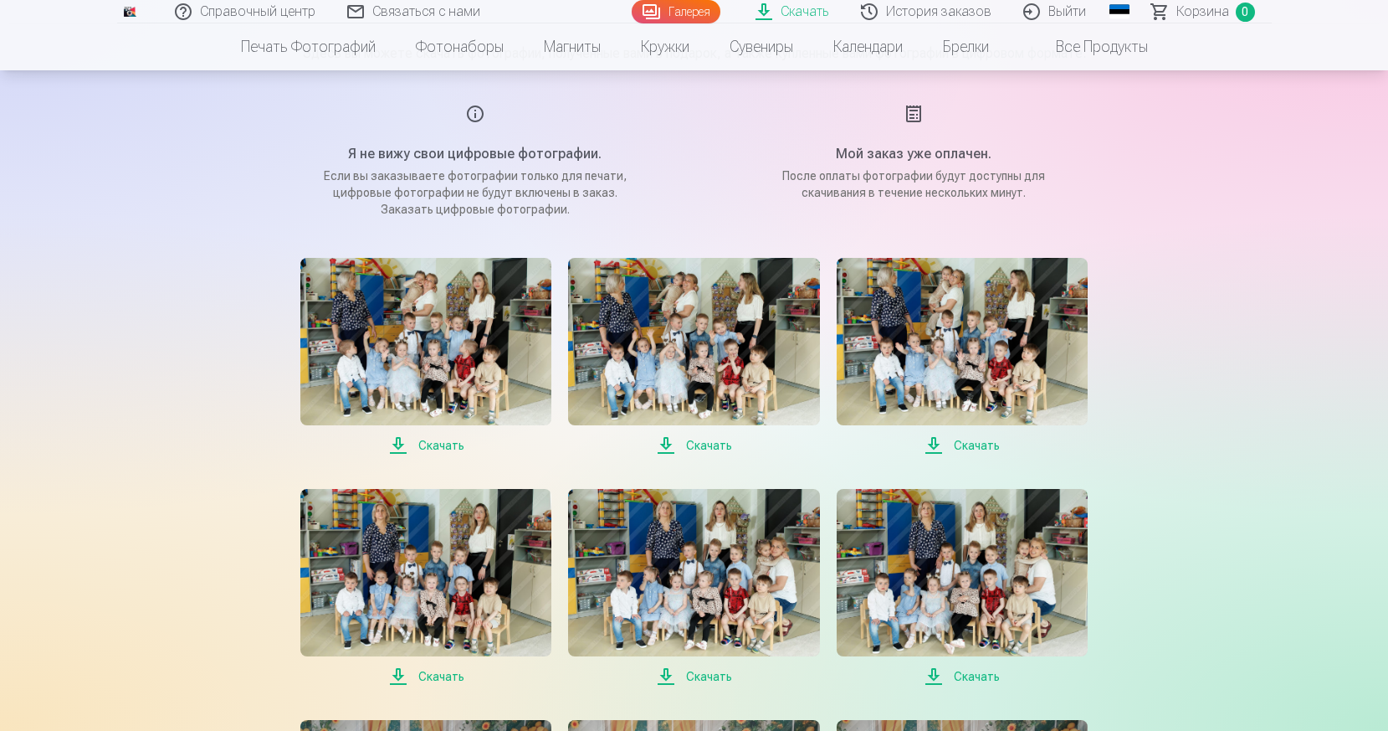
scroll to position [180, 0]
click at [1074, 14] on font "Выйти" at bounding box center [1068, 11] width 38 height 16
